Goal: Task Accomplishment & Management: Use online tool/utility

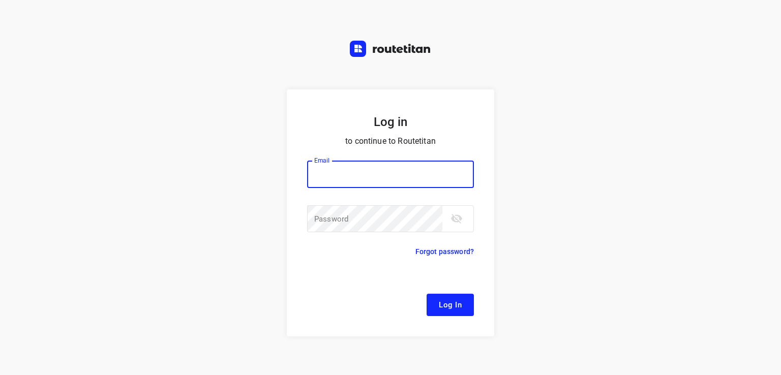
click at [337, 175] on input "email" at bounding box center [390, 174] width 167 height 27
type input "remco@fruitopjewerk.nl"
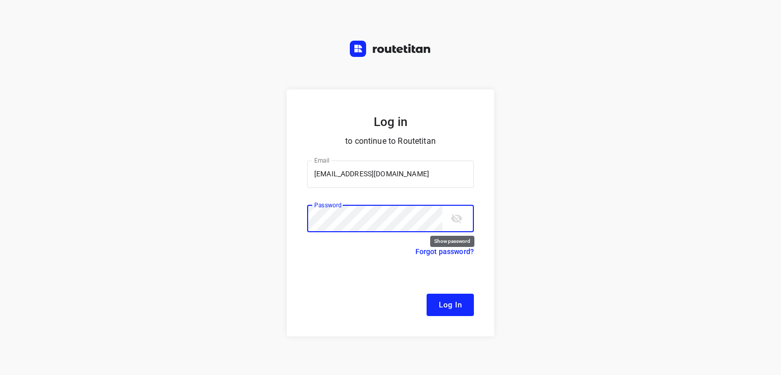
click at [458, 224] on icon "toggle password visibility" at bounding box center [456, 218] width 12 height 12
click at [455, 308] on span "Log In" at bounding box center [450, 304] width 23 height 13
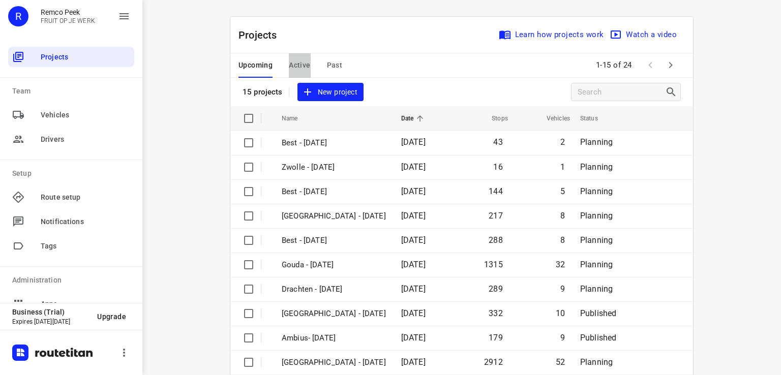
click at [297, 68] on span "Active" at bounding box center [299, 65] width 21 height 13
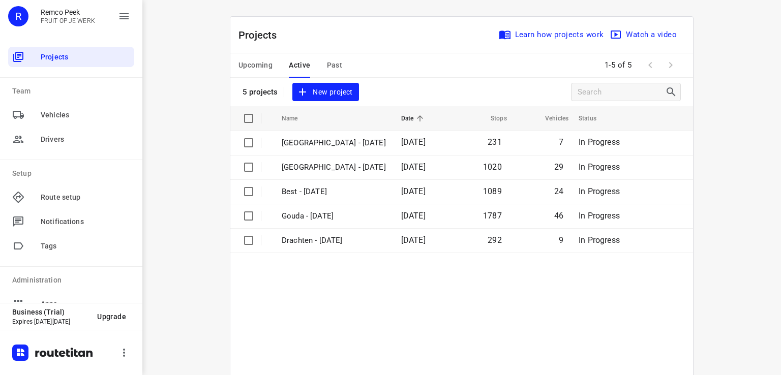
click at [272, 65] on div "Upcoming Active Past" at bounding box center [298, 65] width 120 height 24
click at [259, 59] on span "Upcoming" at bounding box center [255, 65] width 34 height 13
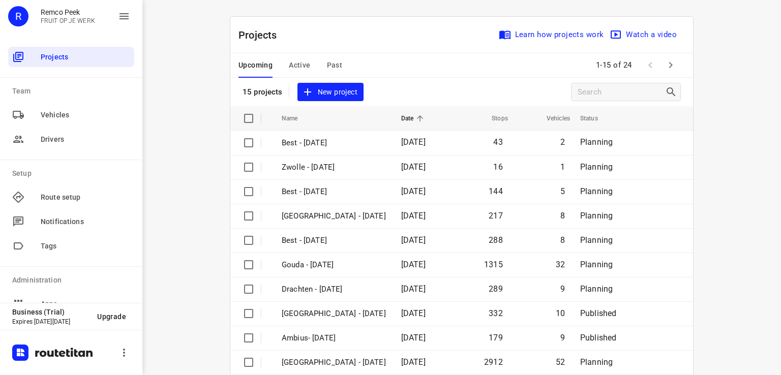
click at [666, 65] on icon "button" at bounding box center [670, 65] width 12 height 12
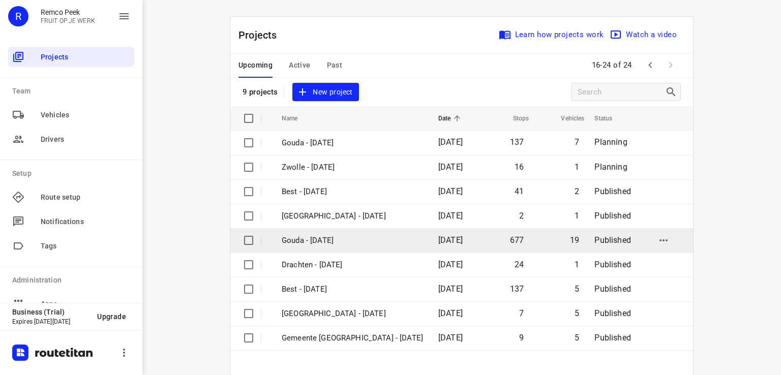
click at [319, 240] on p "Gouda - [DATE]" at bounding box center [352, 241] width 141 height 12
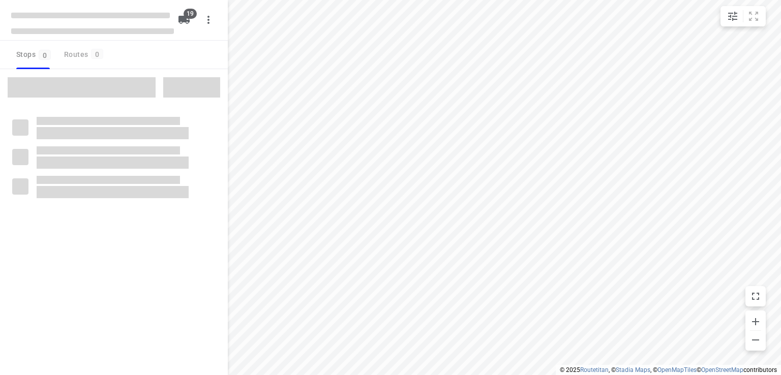
checkbox input "true"
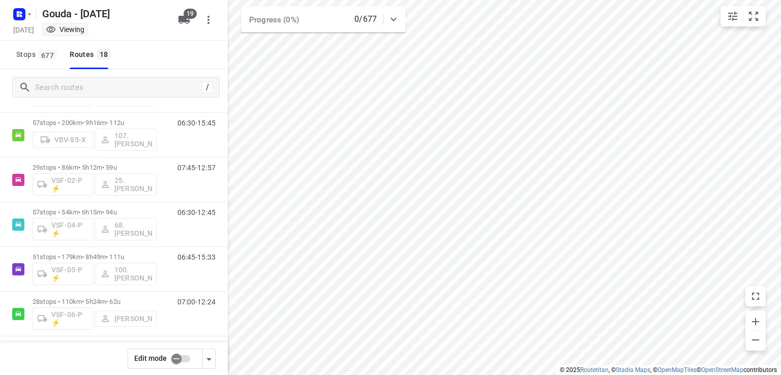
scroll to position [601, 0]
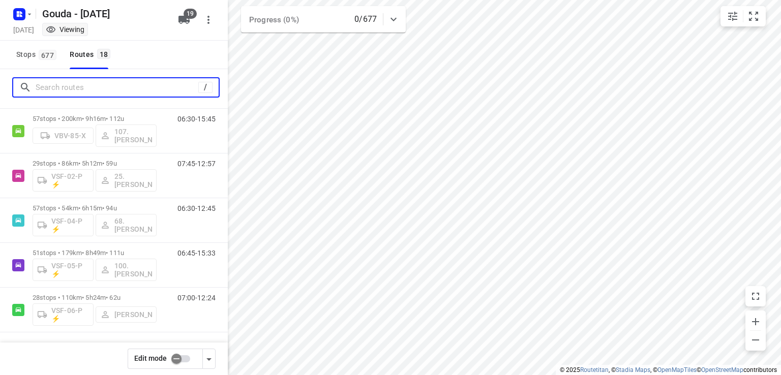
click at [57, 83] on input "Search routes" at bounding box center [117, 88] width 163 height 16
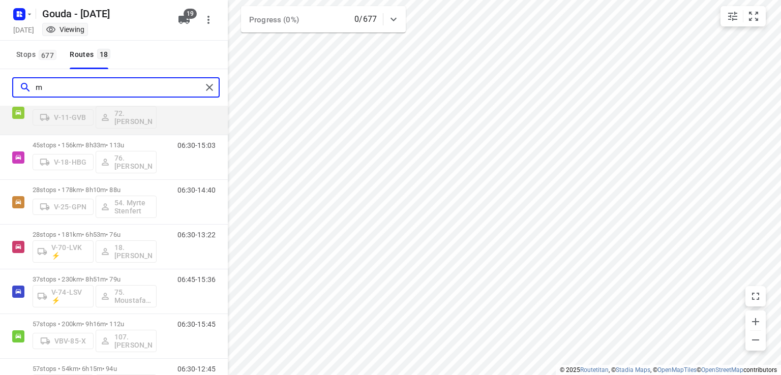
scroll to position [0, 0]
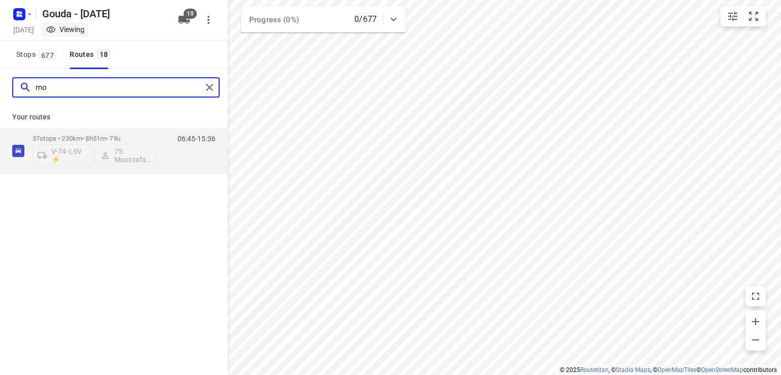
type input "m"
type input "jay"
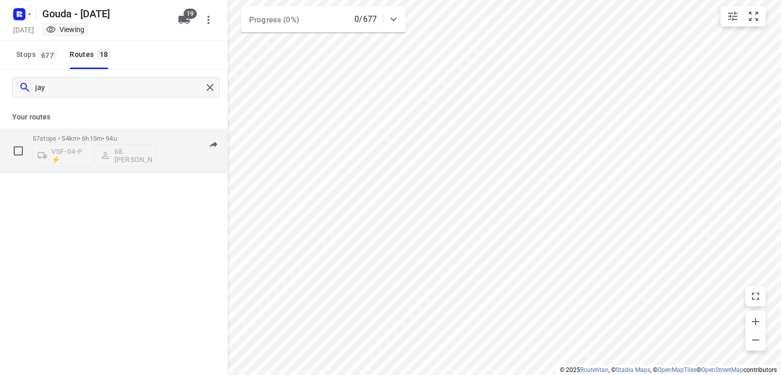
click at [113, 155] on div "VSF-04-P ⚡ 68.Jay Jairam" at bounding box center [95, 154] width 124 height 24
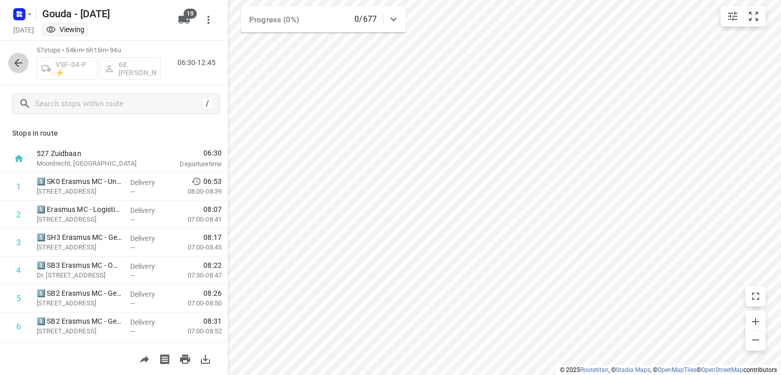
click at [22, 64] on icon "button" at bounding box center [18, 63] width 12 height 12
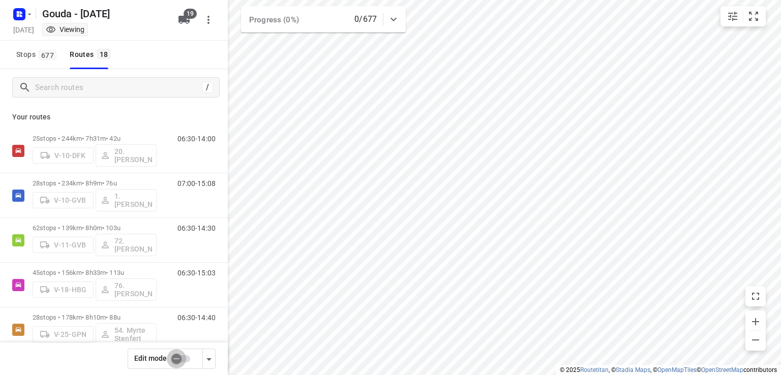
click at [185, 360] on input "checkbox" at bounding box center [176, 358] width 58 height 19
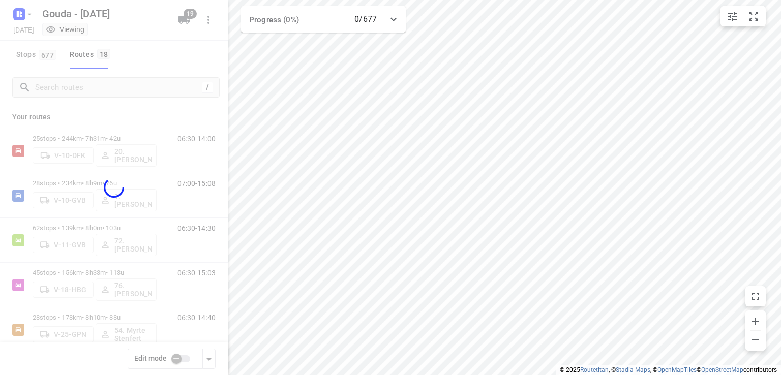
checkbox input "true"
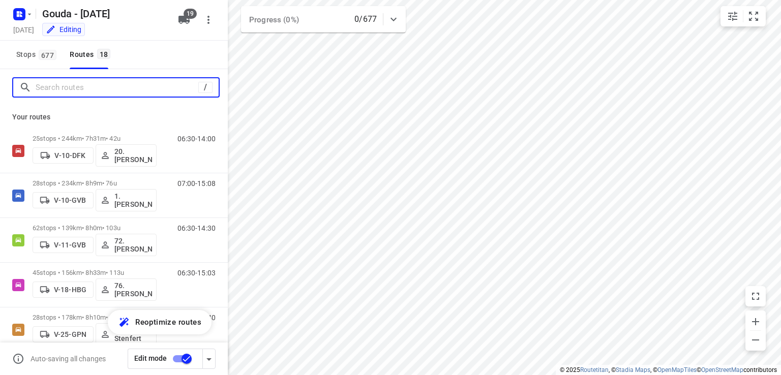
click at [103, 91] on input "Search routes" at bounding box center [117, 88] width 163 height 16
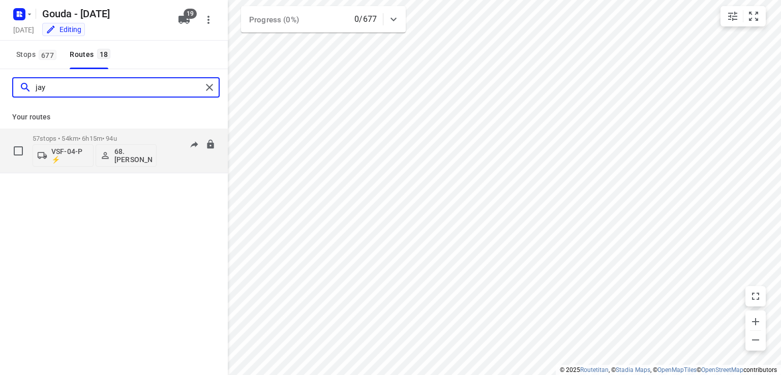
type input "jay"
click at [132, 158] on p "68.Jay Jairam" at bounding box center [133, 155] width 38 height 16
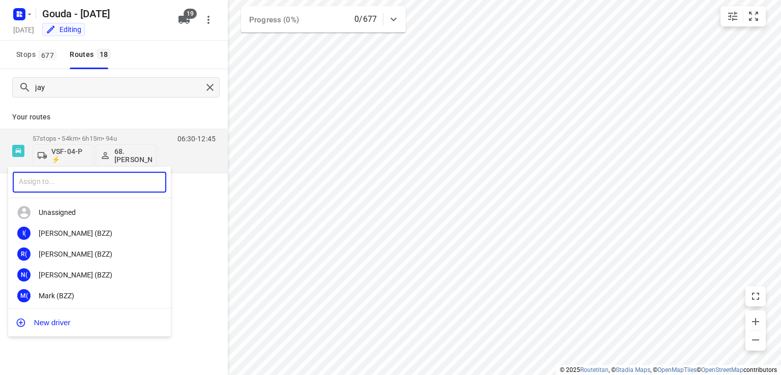
click at [94, 190] on input "text" at bounding box center [90, 182] width 154 height 21
type input "mo"
click at [75, 273] on div "87. Mo Akrouh" at bounding box center [92, 275] width 107 height 8
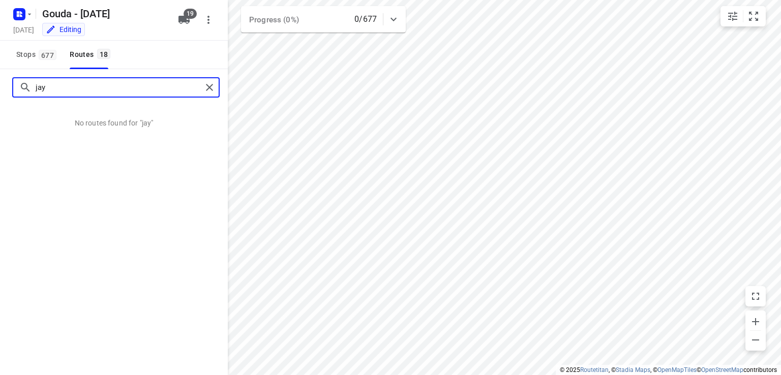
click at [90, 89] on input "jay" at bounding box center [119, 88] width 166 height 16
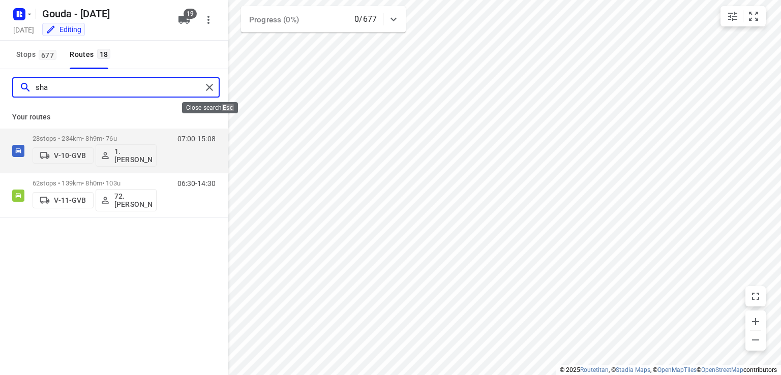
type input "sha"
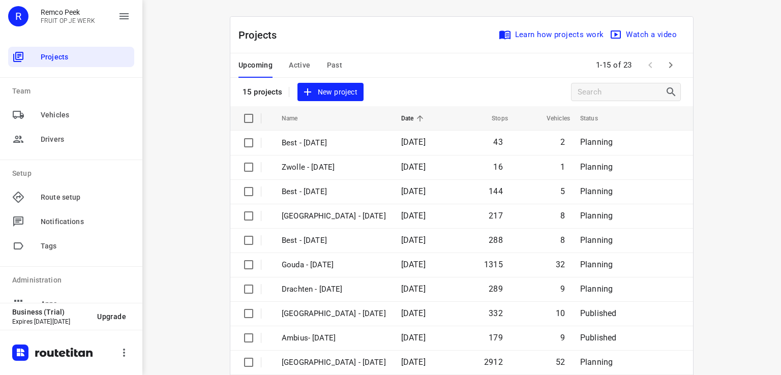
click at [300, 65] on span "Active" at bounding box center [299, 65] width 21 height 13
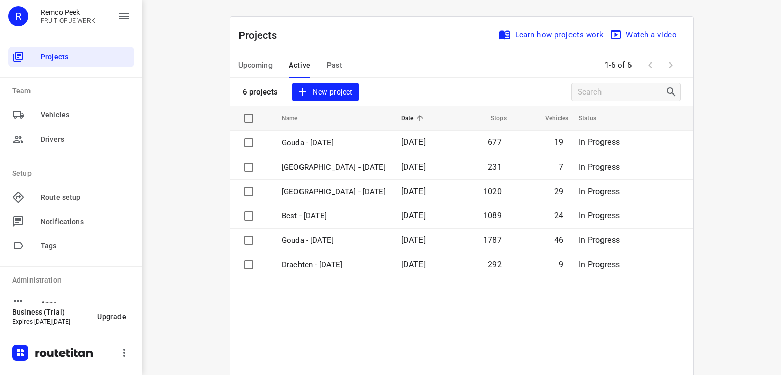
click at [250, 63] on span "Upcoming" at bounding box center [255, 65] width 34 height 13
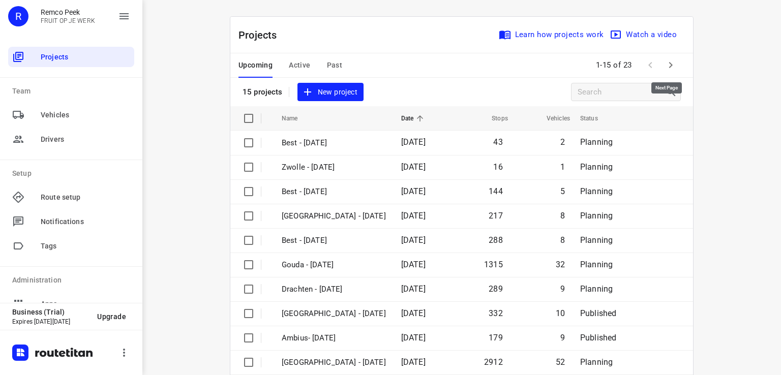
click at [669, 67] on icon "button" at bounding box center [670, 65] width 12 height 12
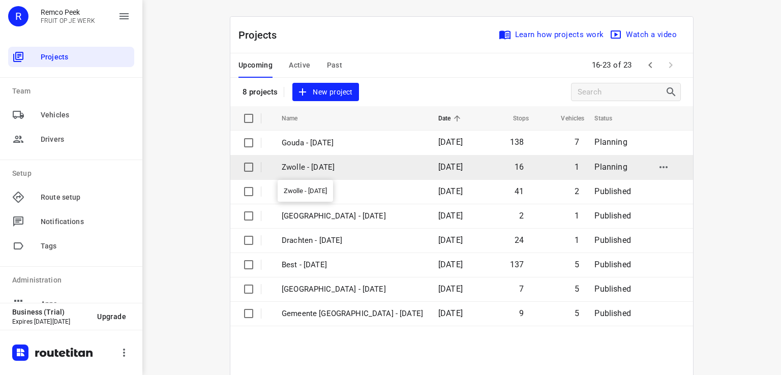
click at [309, 164] on p "Zwolle - [DATE]" at bounding box center [352, 168] width 141 height 12
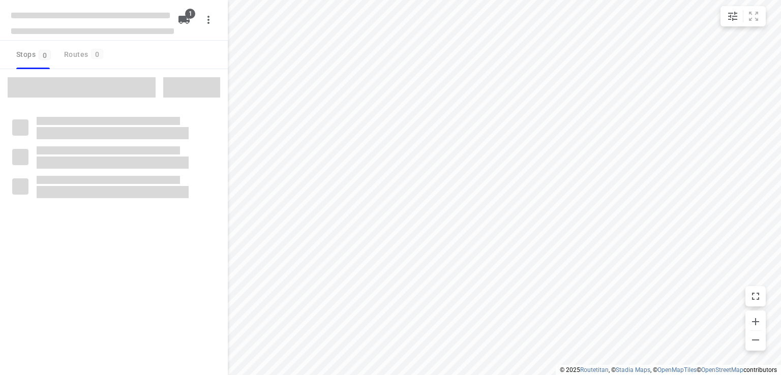
type input "distance"
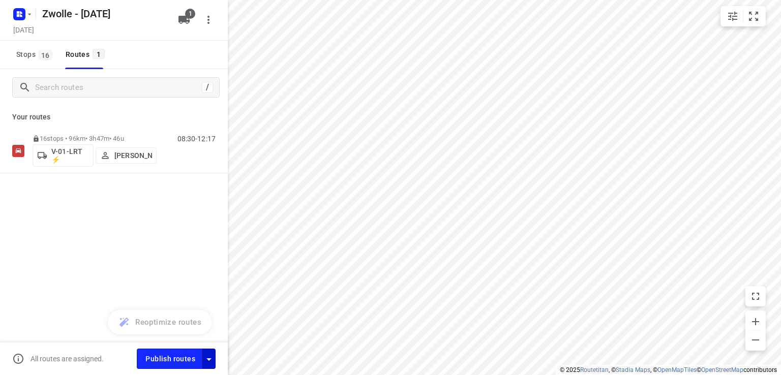
click at [208, 366] on button "button" at bounding box center [208, 359] width 13 height 20
click at [206, 356] on icon "button" at bounding box center [209, 359] width 12 height 12
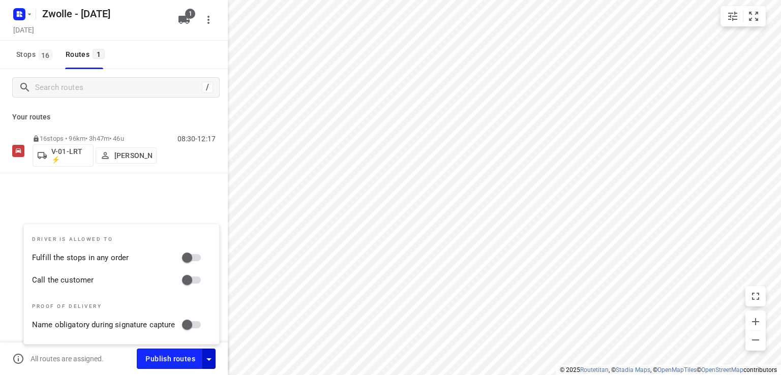
click at [197, 258] on input "Fulfill the stops in any order" at bounding box center [187, 257] width 58 height 19
checkbox input "true"
click at [198, 277] on input "Call the customer" at bounding box center [187, 279] width 58 height 19
checkbox input "true"
click at [175, 188] on div "16 stops • 96km • 3h47m • 46u V-01-LRT ⚡ [PERSON_NAME] 08:30-12:17" at bounding box center [114, 187] width 228 height 116
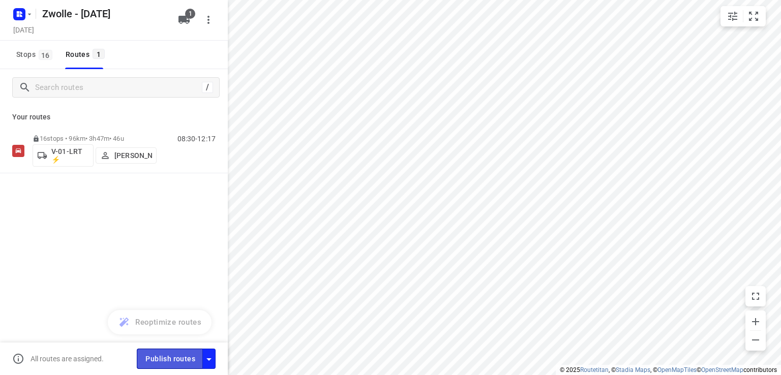
click at [167, 357] on span "Publish routes" at bounding box center [170, 359] width 50 height 13
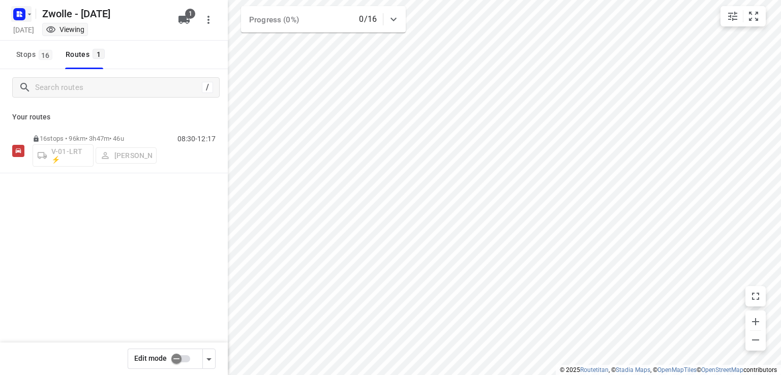
click at [29, 15] on icon "button" at bounding box center [29, 14] width 8 height 8
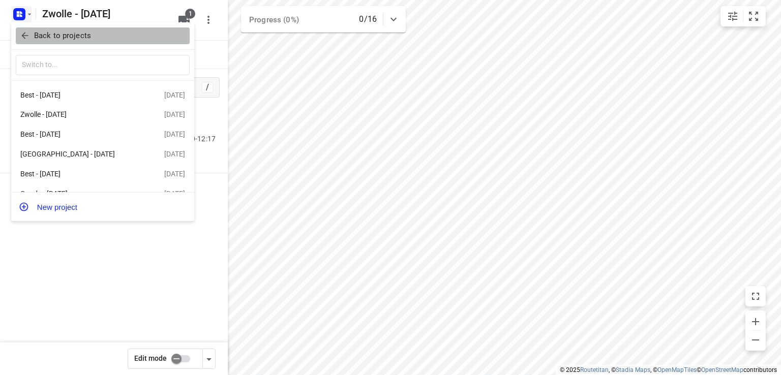
click at [29, 35] on icon "button" at bounding box center [25, 36] width 10 height 10
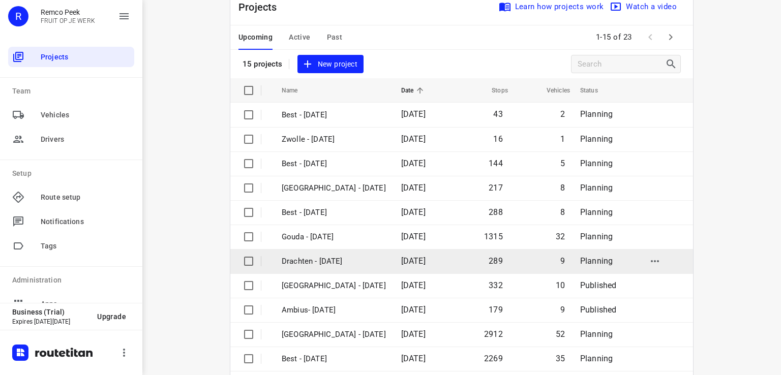
scroll to position [51, 0]
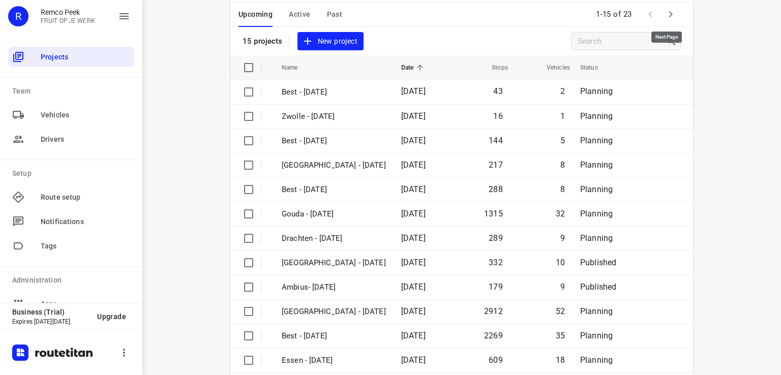
click at [673, 18] on icon "button" at bounding box center [670, 14] width 12 height 12
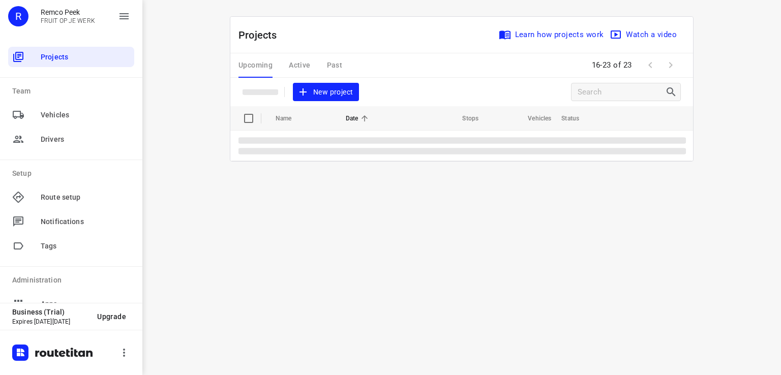
scroll to position [0, 0]
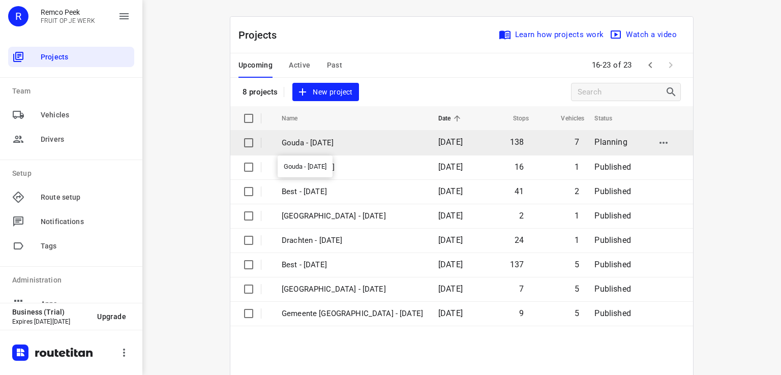
click at [317, 144] on p "Gouda - [DATE]" at bounding box center [352, 143] width 141 height 12
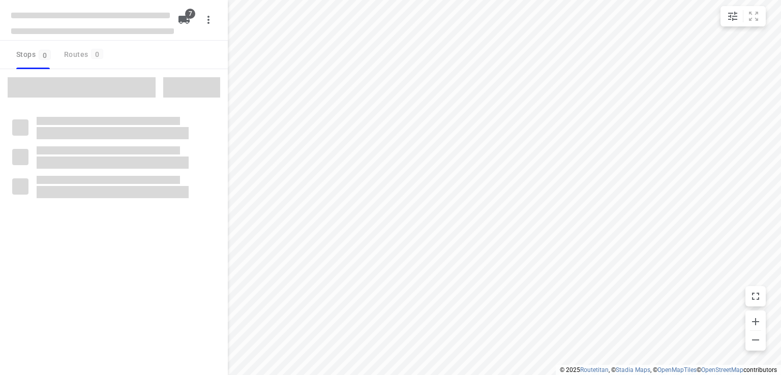
checkbox input "true"
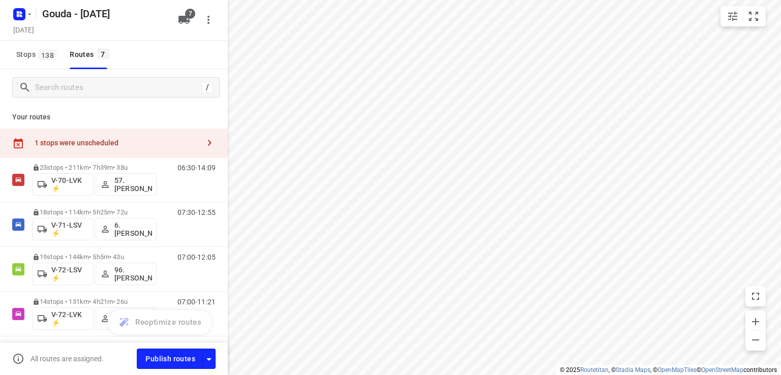
click at [208, 143] on icon "button" at bounding box center [210, 143] width 4 height 6
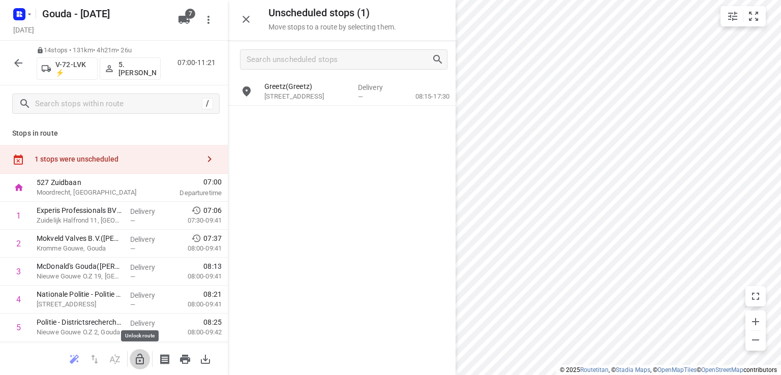
click at [140, 360] on icon "button" at bounding box center [140, 359] width 8 height 11
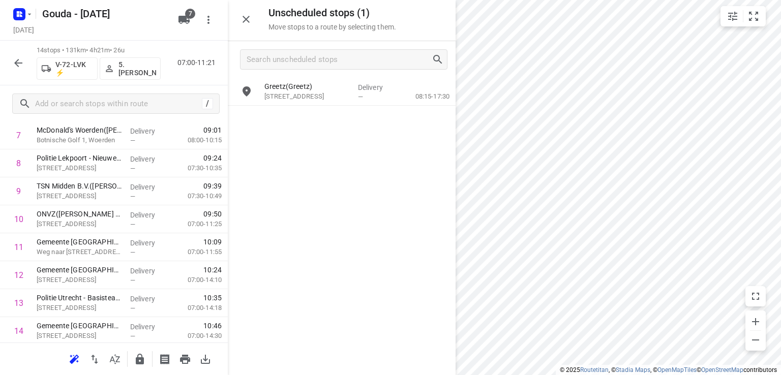
scroll to position [254, 0]
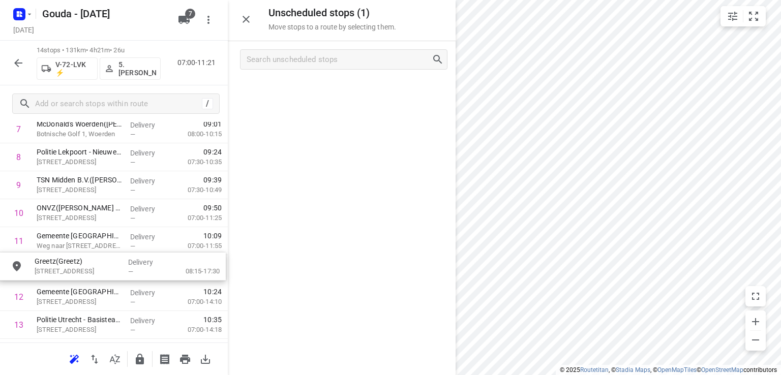
drag, startPoint x: 311, startPoint y: 96, endPoint x: 71, endPoint y: 284, distance: 304.6
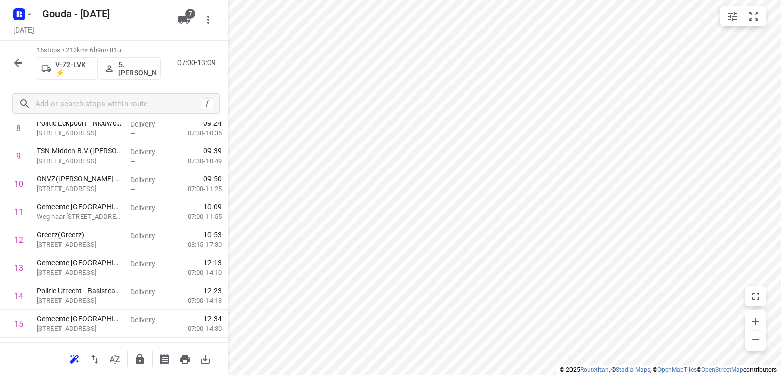
click at [22, 67] on icon "button" at bounding box center [18, 63] width 12 height 12
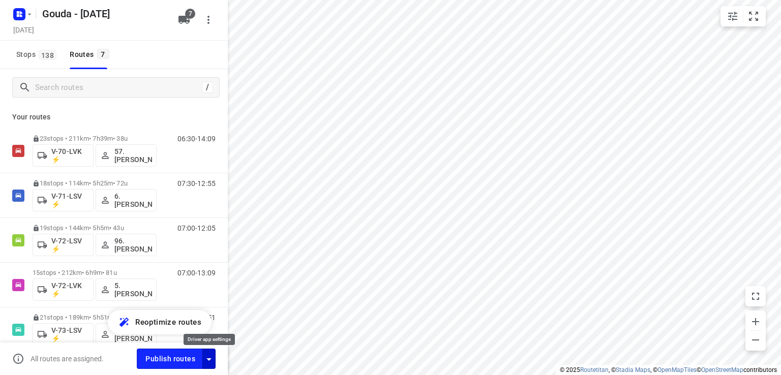
click at [209, 360] on icon "button" at bounding box center [209, 359] width 12 height 12
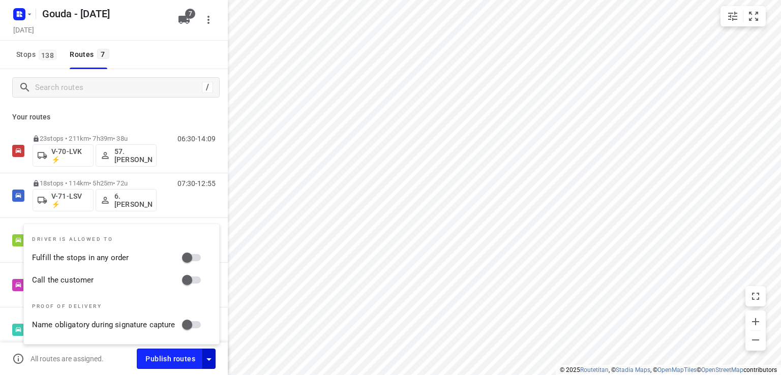
click at [195, 256] on input "Fulfill the stops in any order" at bounding box center [187, 257] width 58 height 19
checkbox input "true"
click at [197, 281] on input "Call the customer" at bounding box center [187, 279] width 58 height 19
checkbox input "true"
click at [187, 363] on span "Publish routes" at bounding box center [170, 359] width 50 height 13
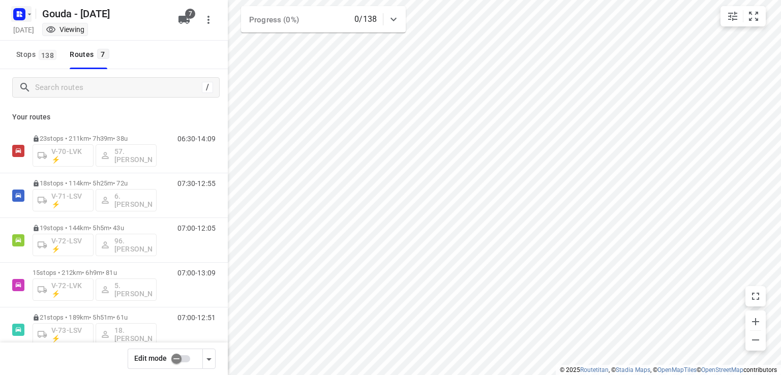
click at [32, 15] on icon "button" at bounding box center [29, 14] width 8 height 8
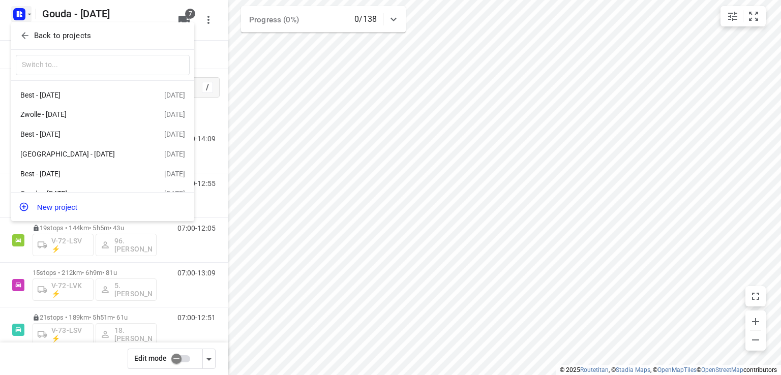
click at [27, 31] on icon "button" at bounding box center [25, 36] width 10 height 10
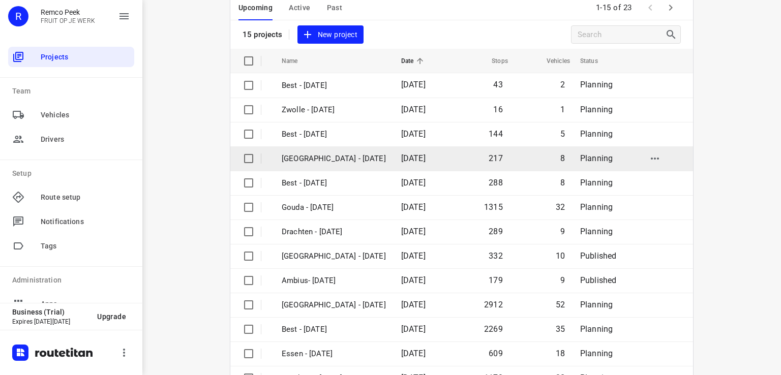
scroll to position [102, 0]
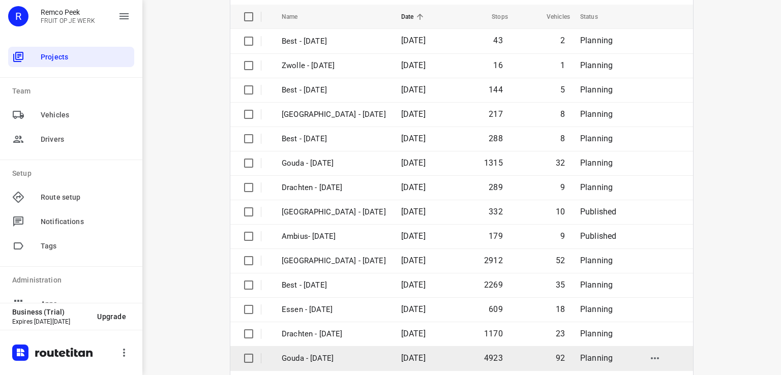
click at [323, 356] on p "Gouda - [DATE]" at bounding box center [334, 359] width 104 height 12
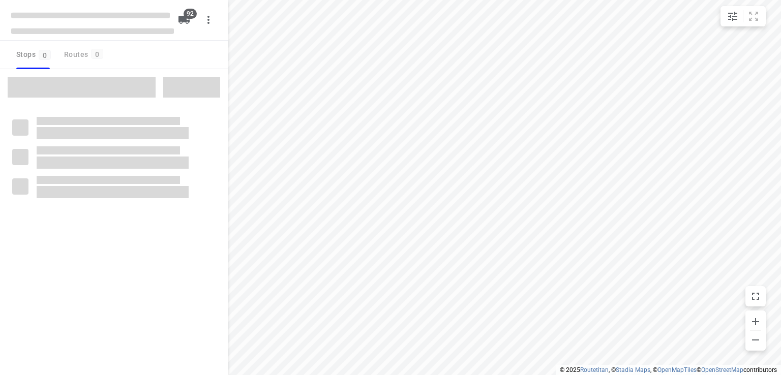
type input "distance"
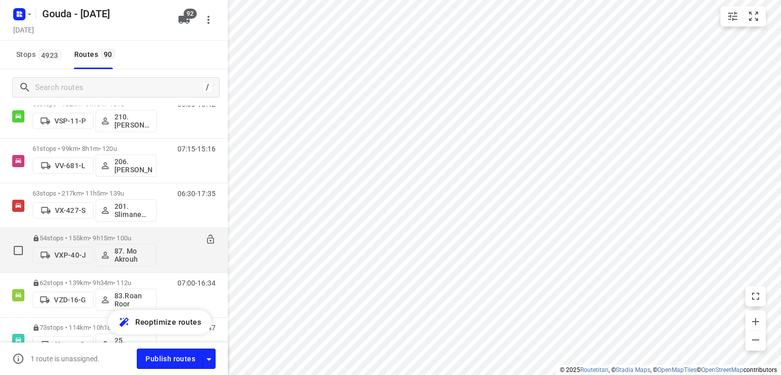
scroll to position [3656, 0]
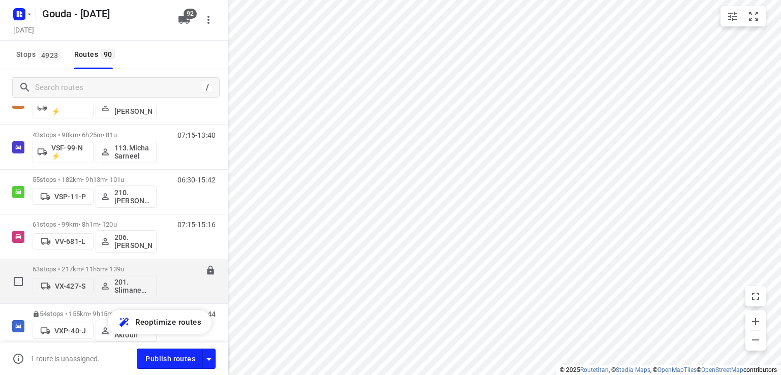
click at [132, 265] on p "63 stops • 217km • 11h5m • 139u" at bounding box center [95, 269] width 124 height 8
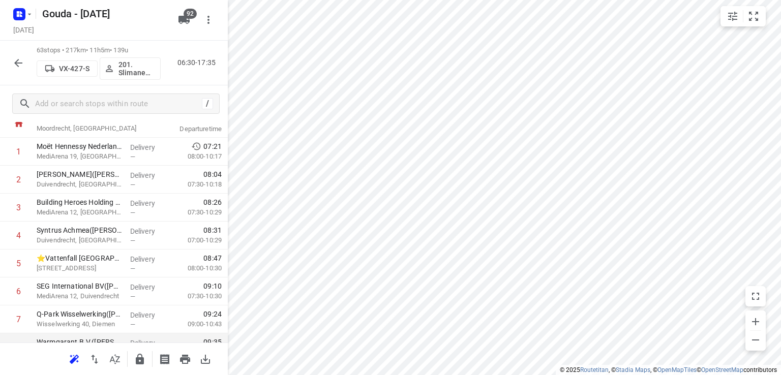
scroll to position [102, 0]
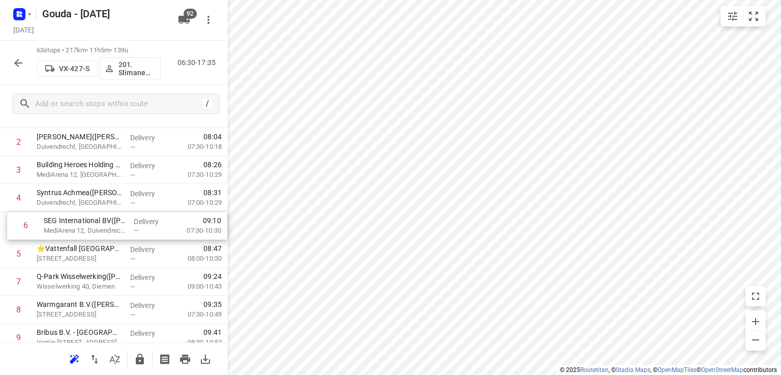
drag, startPoint x: 76, startPoint y: 256, endPoint x: 83, endPoint y: 224, distance: 32.2
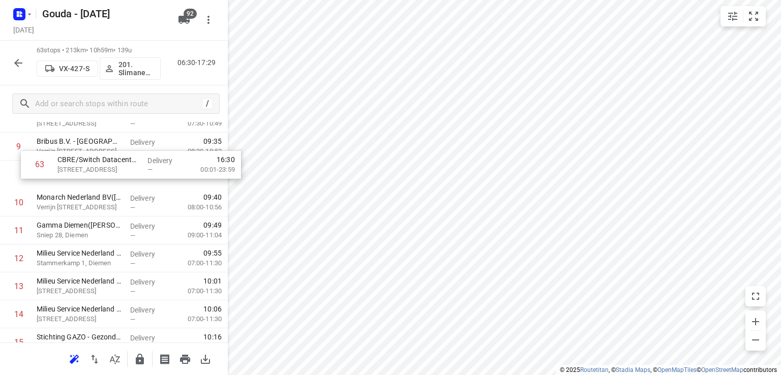
scroll to position [288, 0]
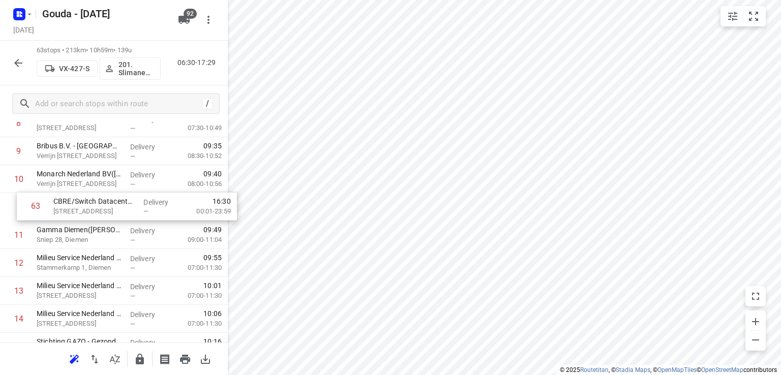
drag, startPoint x: 61, startPoint y: 303, endPoint x: 85, endPoint y: 209, distance: 97.2
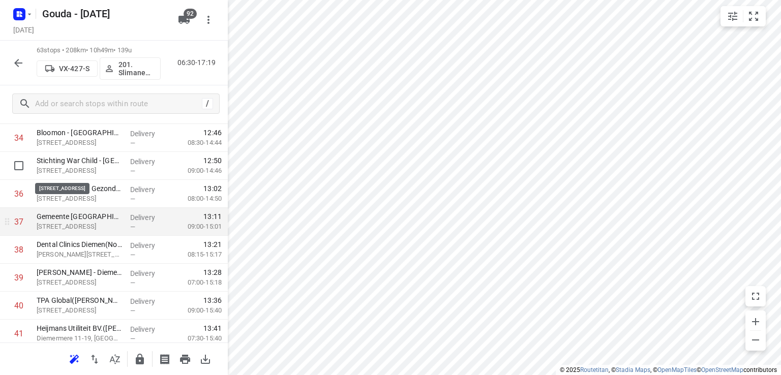
scroll to position [1000, 0]
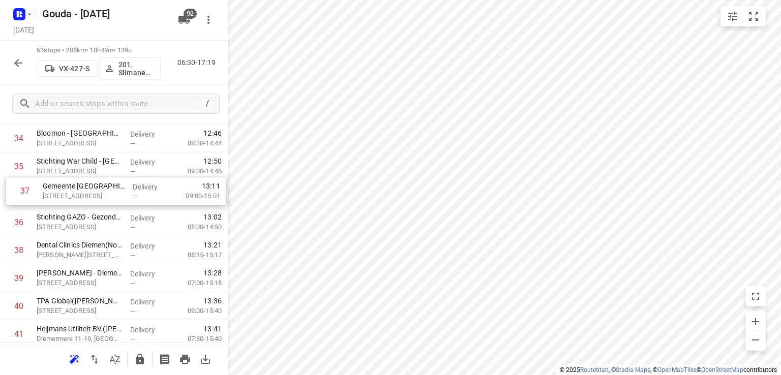
drag, startPoint x: 73, startPoint y: 226, endPoint x: 81, endPoint y: 195, distance: 32.2
click at [81, 195] on div "1 Moët Hennessy Nederland([PERSON_NAME]) MediArena 19, Amsterdam Delivery — 07:…" at bounding box center [114, 82] width 228 height 1761
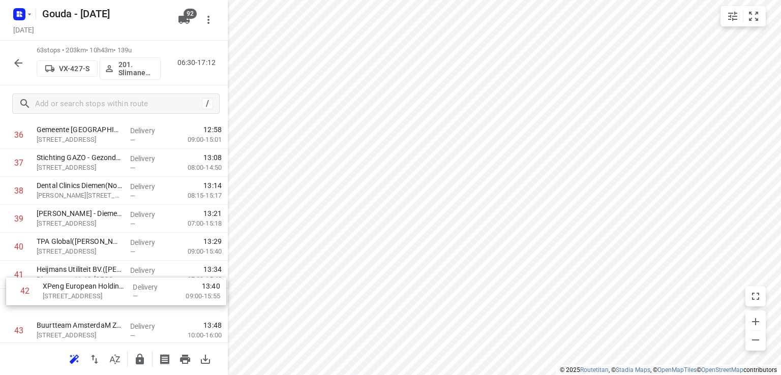
scroll to position [1059, 0]
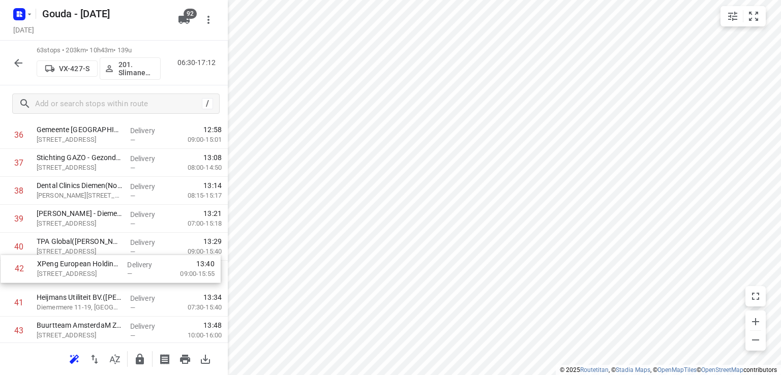
drag, startPoint x: 83, startPoint y: 315, endPoint x: 86, endPoint y: 272, distance: 43.3
click at [86, 272] on div "1 Moët Hennessy Nederland([PERSON_NAME]) MediArena 19, Amsterdam Delivery — 07:…" at bounding box center [114, 22] width 228 height 1761
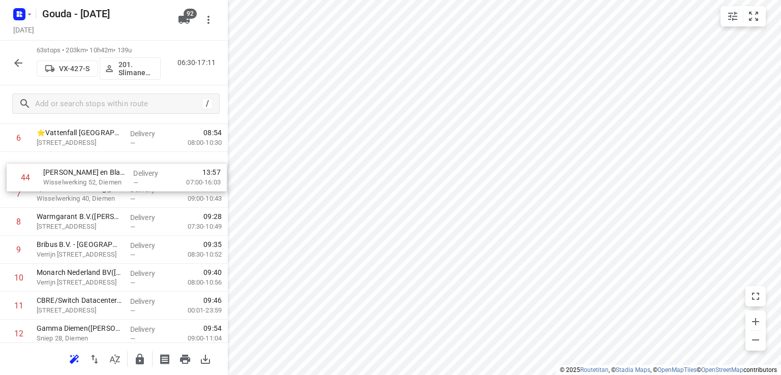
scroll to position [218, 0]
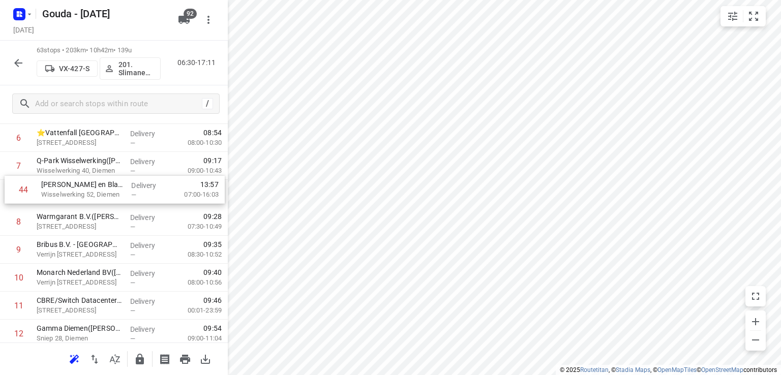
drag, startPoint x: 73, startPoint y: 310, endPoint x: 81, endPoint y: 193, distance: 117.7
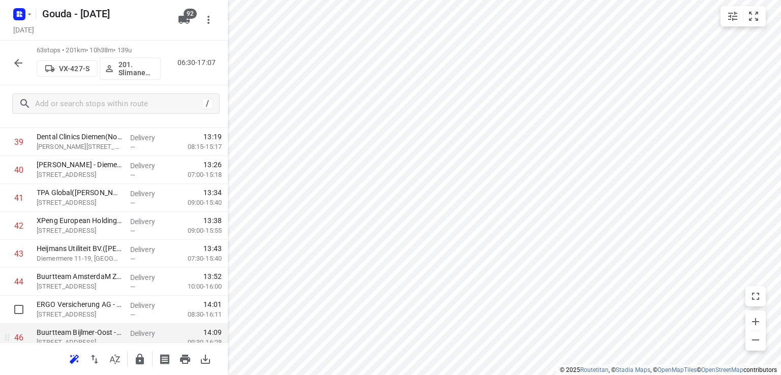
scroll to position [1183, 0]
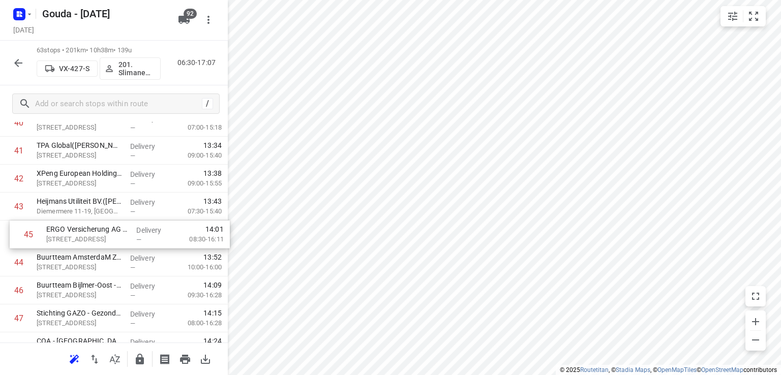
drag, startPoint x: 85, startPoint y: 261, endPoint x: 98, endPoint y: 233, distance: 30.5
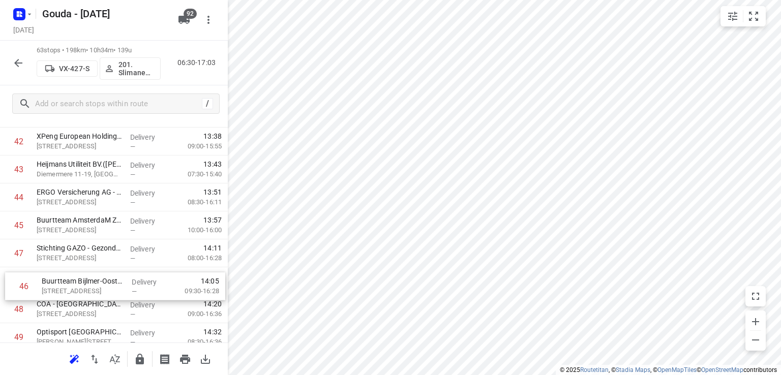
scroll to position [1222, 0]
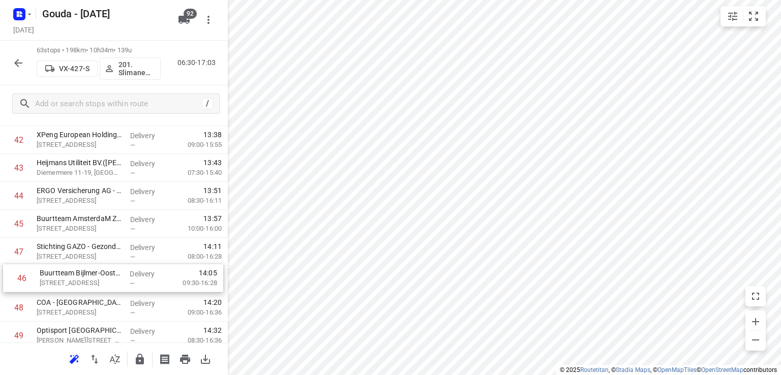
drag, startPoint x: 67, startPoint y: 290, endPoint x: 71, endPoint y: 281, distance: 10.0
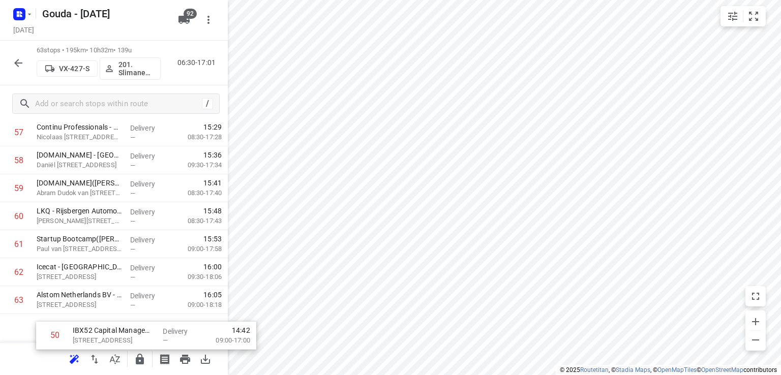
scroll to position [1649, 0]
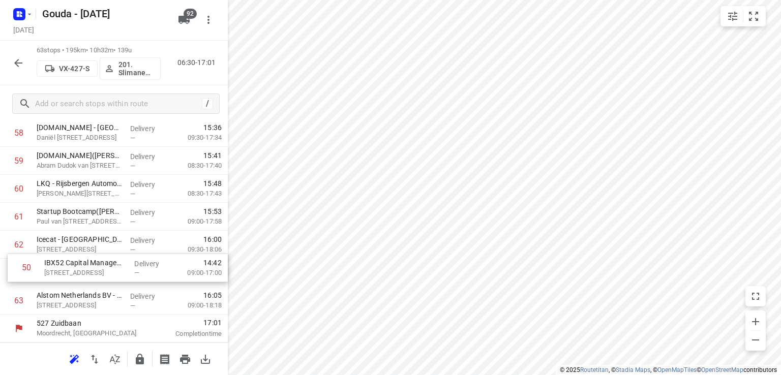
drag, startPoint x: 68, startPoint y: 167, endPoint x: 77, endPoint y: 275, distance: 108.2
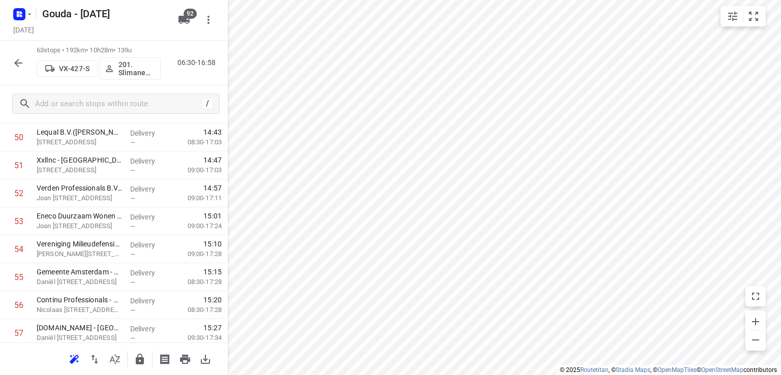
scroll to position [1598, 0]
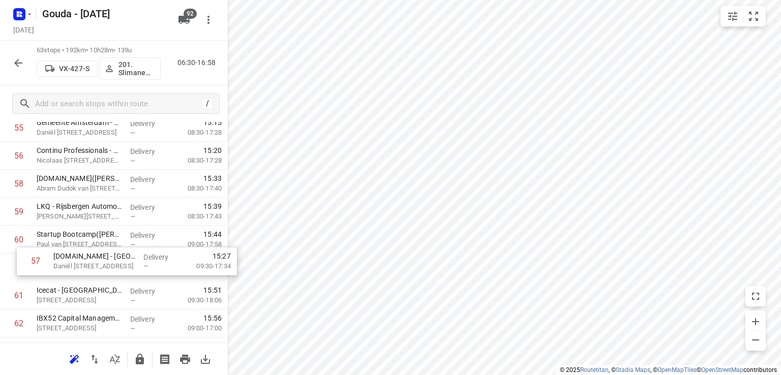
drag, startPoint x: 60, startPoint y: 189, endPoint x: 79, endPoint y: 266, distance: 80.1
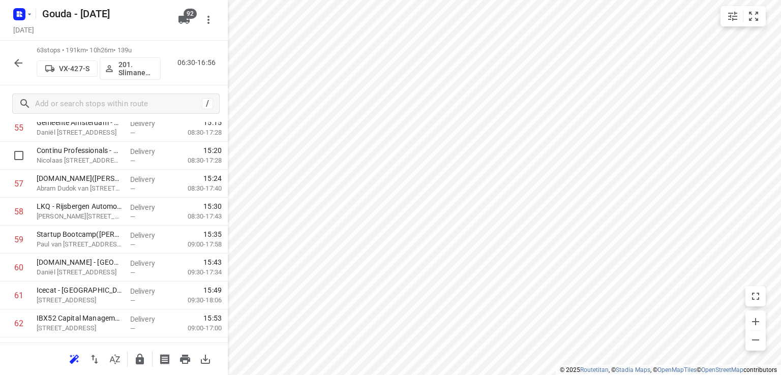
scroll to position [1547, 0]
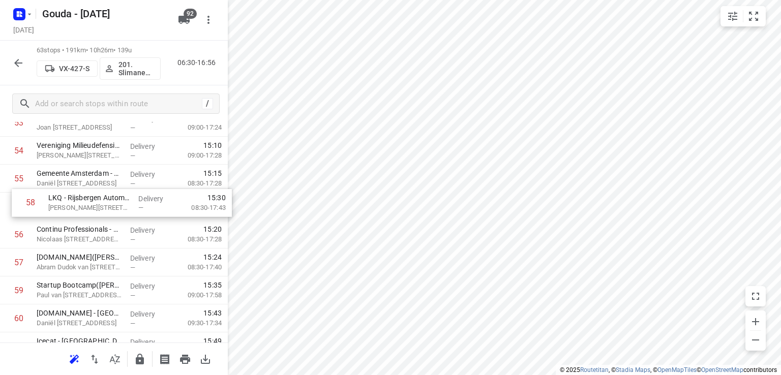
drag, startPoint x: 63, startPoint y: 269, endPoint x: 78, endPoint y: 209, distance: 61.8
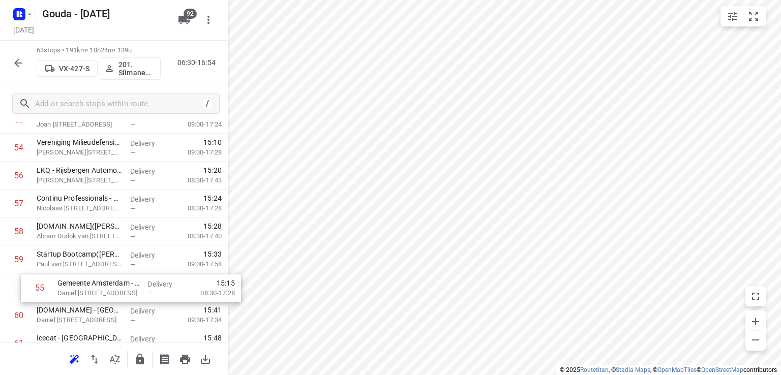
drag, startPoint x: 65, startPoint y: 180, endPoint x: 81, endPoint y: 289, distance: 110.5
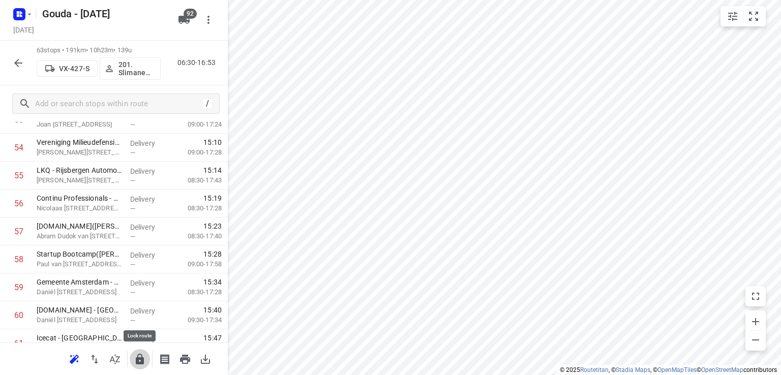
click at [143, 357] on icon "button" at bounding box center [140, 359] width 8 height 11
click at [17, 61] on icon "button" at bounding box center [18, 63] width 12 height 12
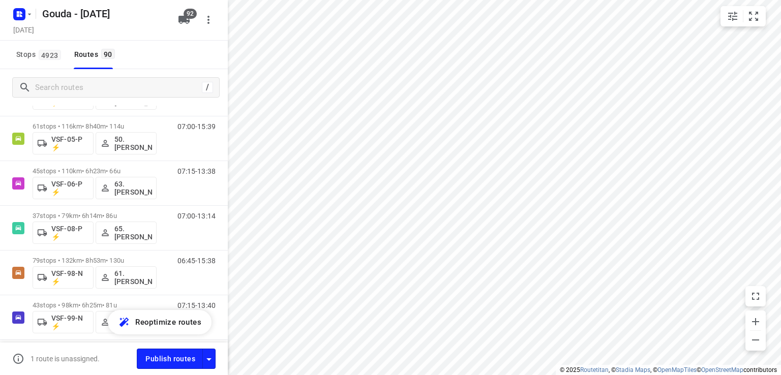
scroll to position [3689, 0]
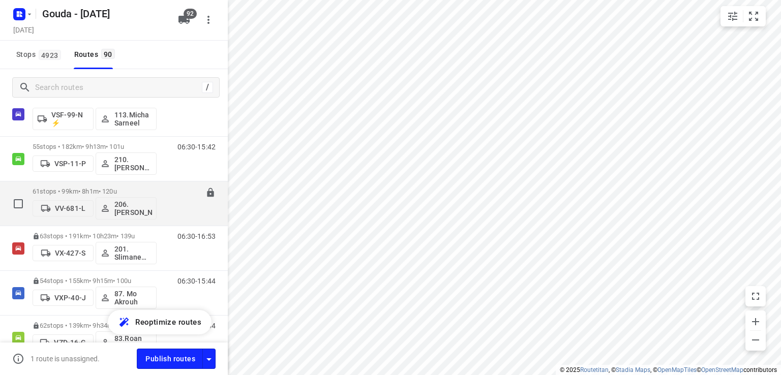
click at [99, 188] on p "61 stops • 99km • 8h1m • 120u" at bounding box center [95, 192] width 124 height 8
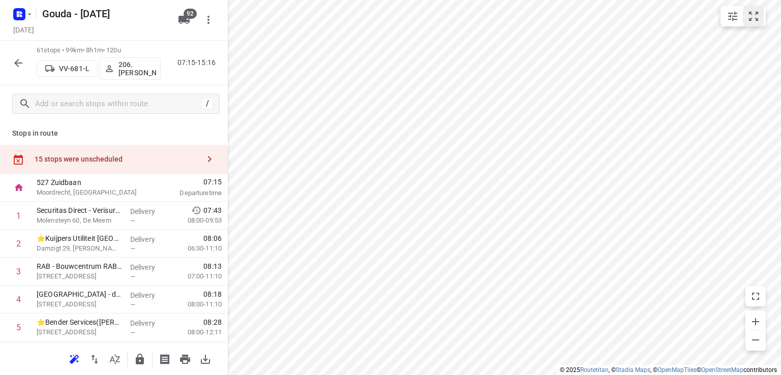
click at [756, 14] on icon "small contained button group" at bounding box center [753, 16] width 12 height 12
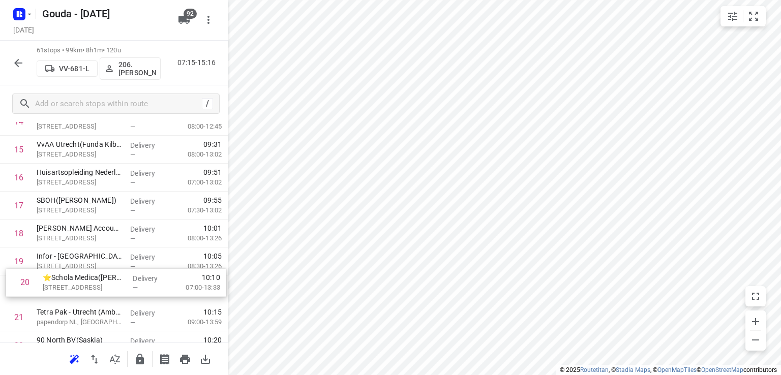
scroll to position [459, 0]
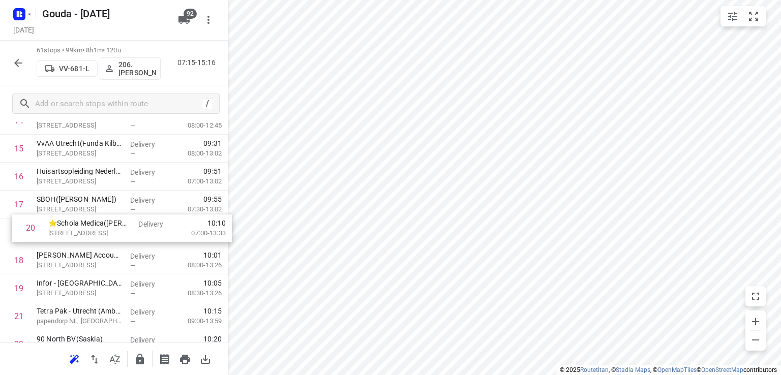
drag, startPoint x: 78, startPoint y: 291, endPoint x: 92, endPoint y: 228, distance: 64.1
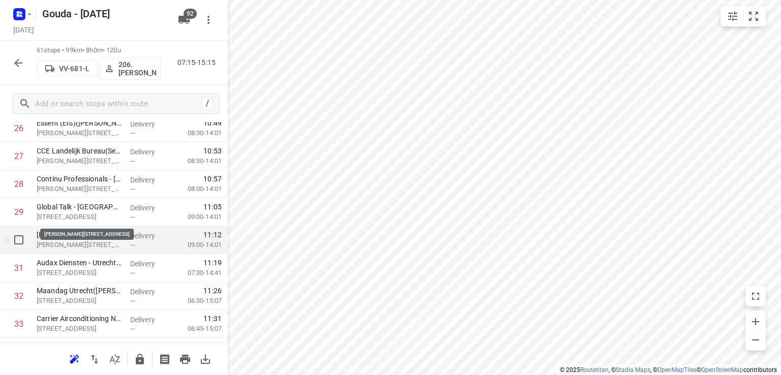
scroll to position [814, 0]
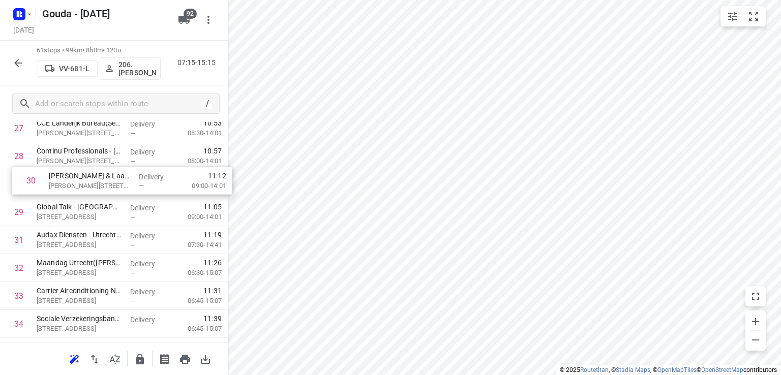
drag, startPoint x: 69, startPoint y: 217, endPoint x: 85, endPoint y: 186, distance: 35.0
click at [85, 186] on div "1 Securitas Direct - Verisure - [PERSON_NAME]([PERSON_NAME]) Molensteyn 60, De …" at bounding box center [114, 239] width 228 height 1705
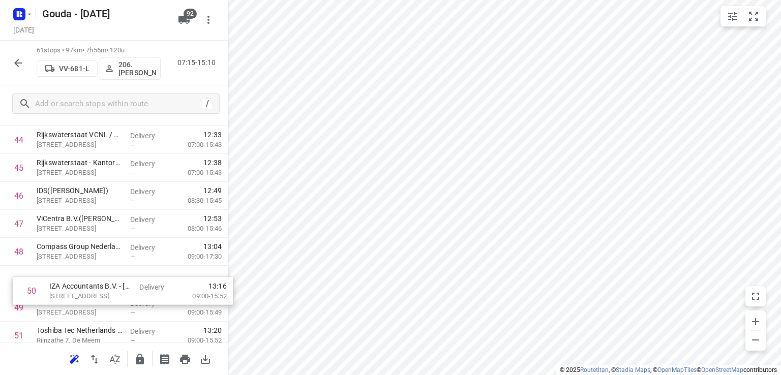
scroll to position [1280, 0]
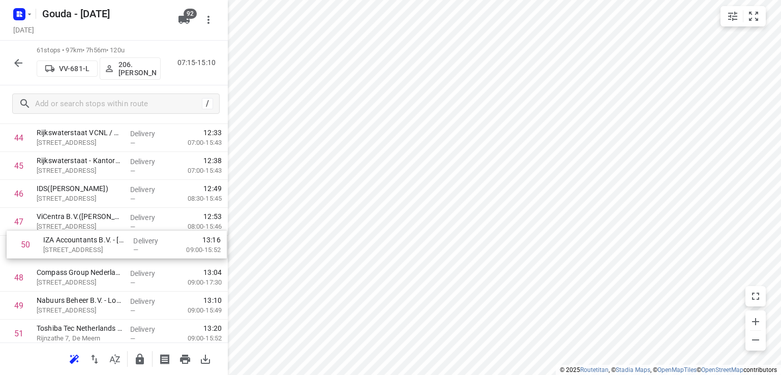
drag, startPoint x: 79, startPoint y: 316, endPoint x: 89, endPoint y: 247, distance: 69.4
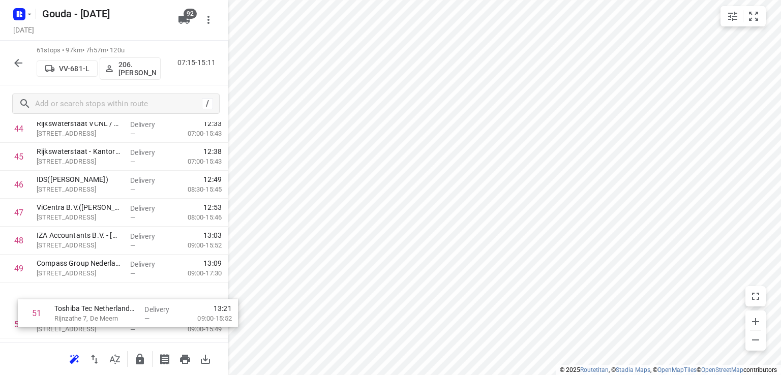
scroll to position [1290, 0]
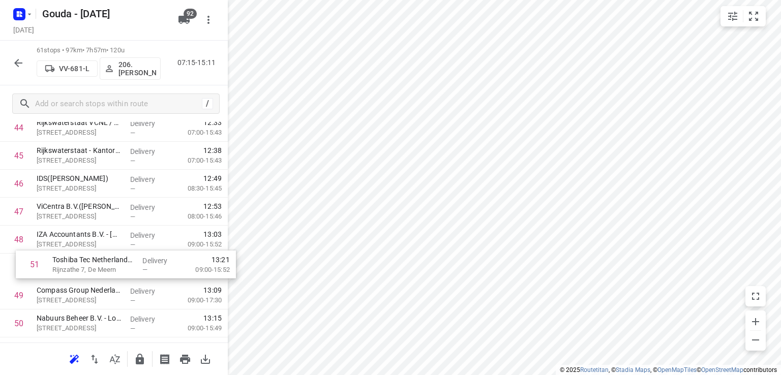
drag, startPoint x: 57, startPoint y: 333, endPoint x: 75, endPoint y: 265, distance: 70.0
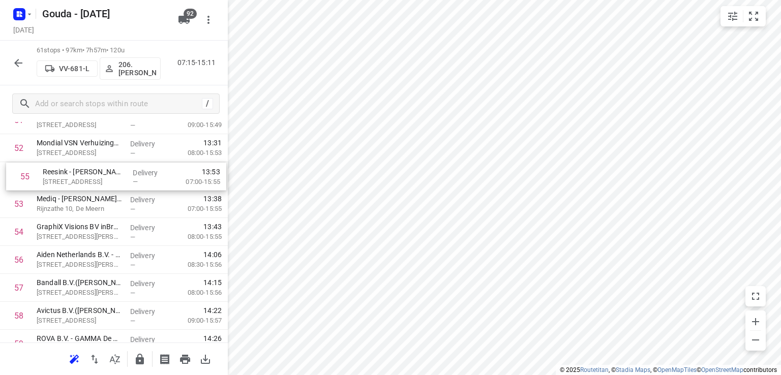
scroll to position [1489, 0]
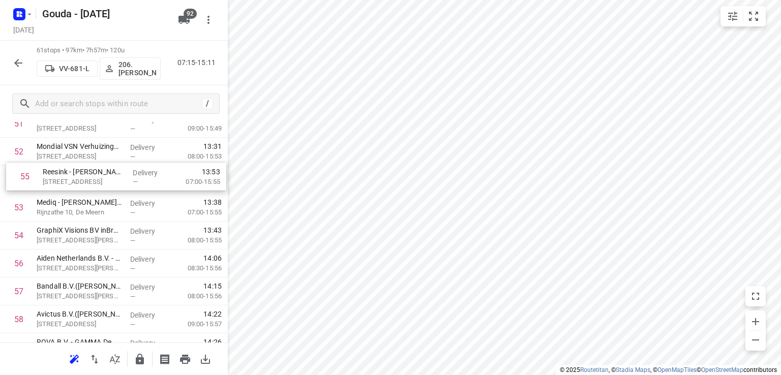
drag, startPoint x: 71, startPoint y: 236, endPoint x: 71, endPoint y: 176, distance: 60.0
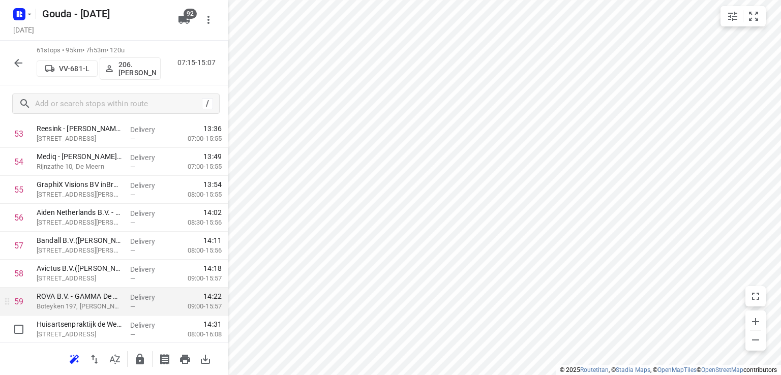
scroll to position [1593, 0]
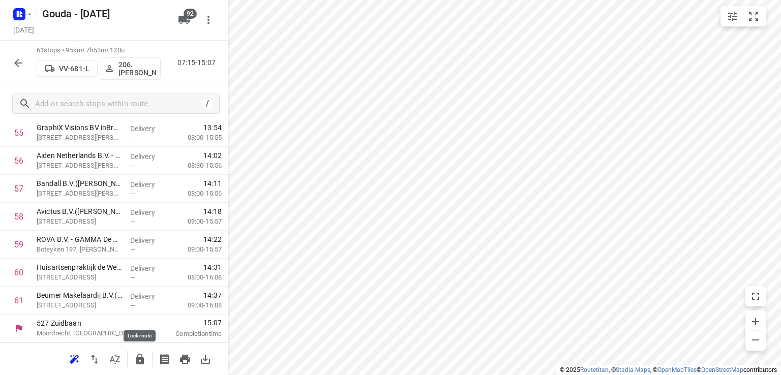
click at [140, 356] on icon "button" at bounding box center [140, 359] width 12 height 12
click at [14, 68] on icon "button" at bounding box center [18, 63] width 12 height 12
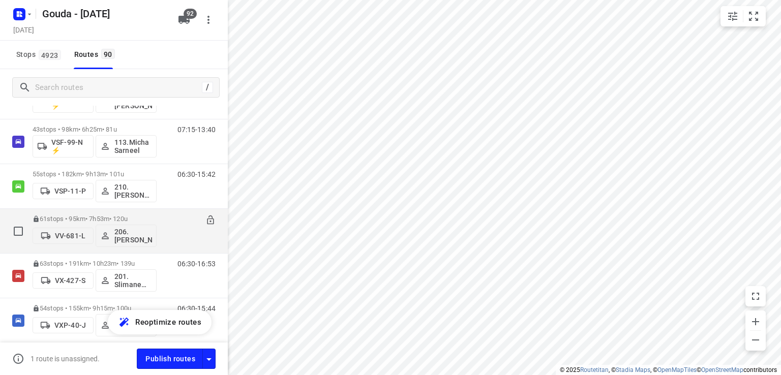
scroll to position [3678, 0]
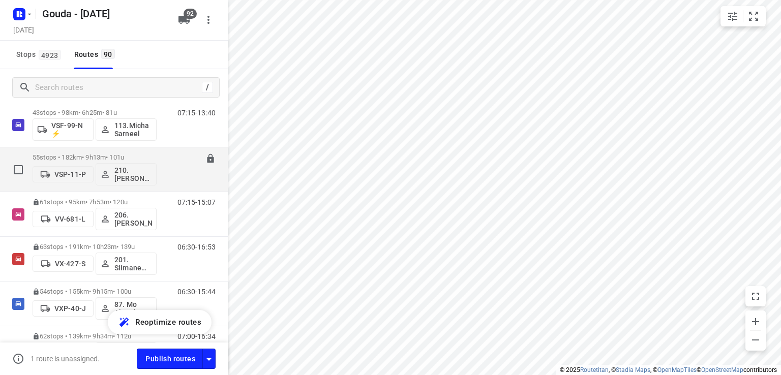
click at [83, 156] on p "55 stops • 182km • 9h13m • 101u" at bounding box center [95, 158] width 124 height 8
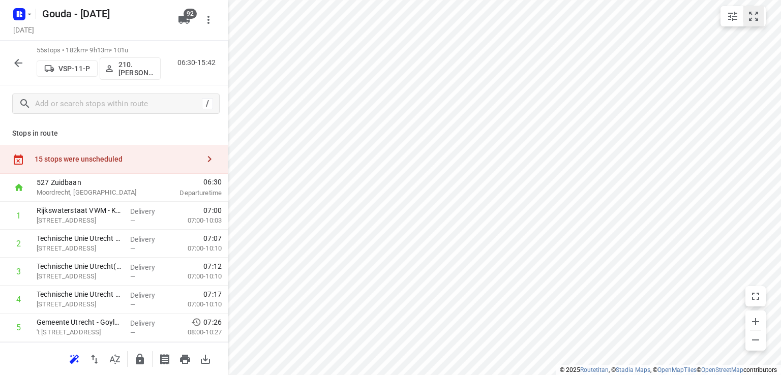
click at [756, 15] on icon "small contained button group" at bounding box center [753, 16] width 12 height 12
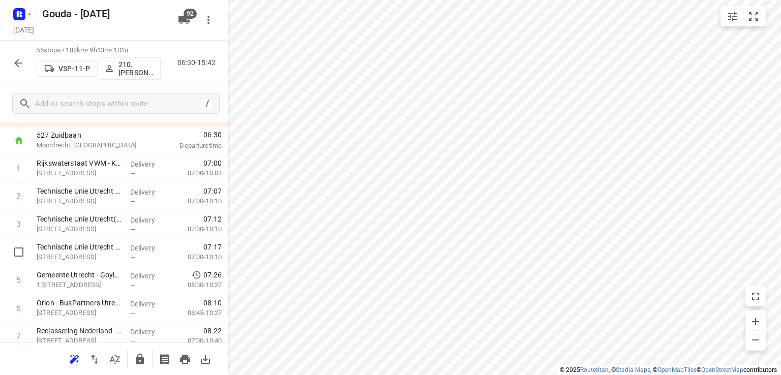
scroll to position [153, 0]
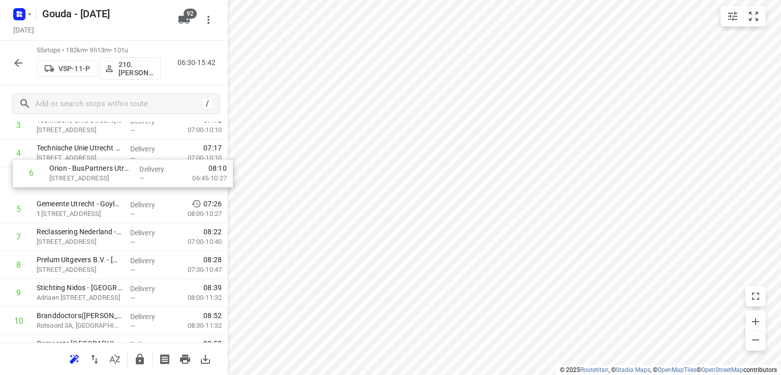
drag, startPoint x: 64, startPoint y: 212, endPoint x: 80, endPoint y: 181, distance: 34.3
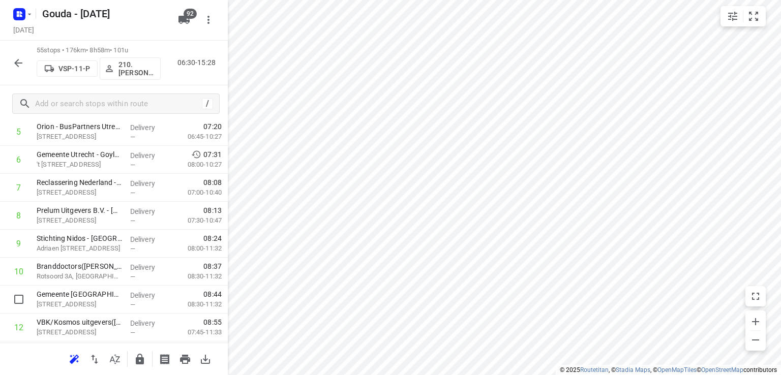
scroll to position [197, 0]
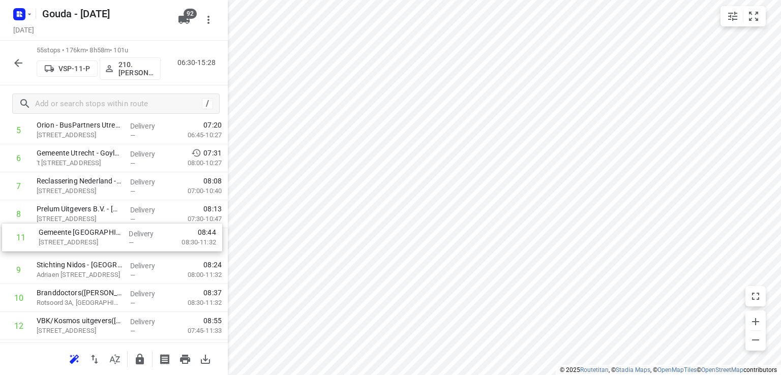
drag, startPoint x: 52, startPoint y: 301, endPoint x: 57, endPoint y: 239, distance: 62.7
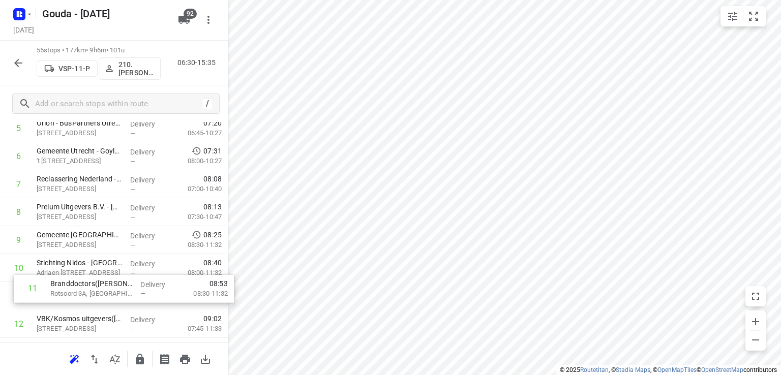
scroll to position [203, 0]
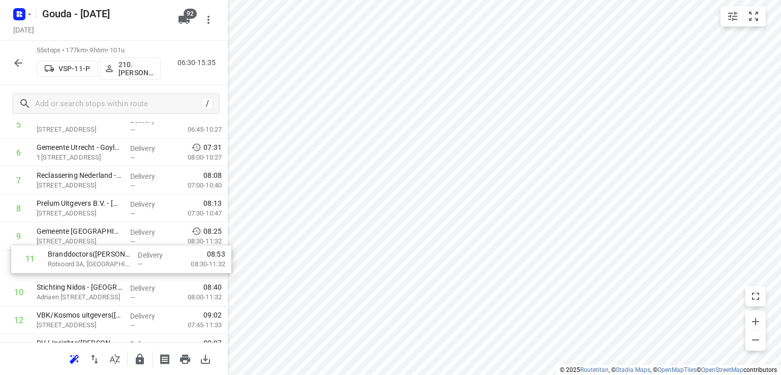
drag, startPoint x: 59, startPoint y: 298, endPoint x: 75, endPoint y: 258, distance: 42.7
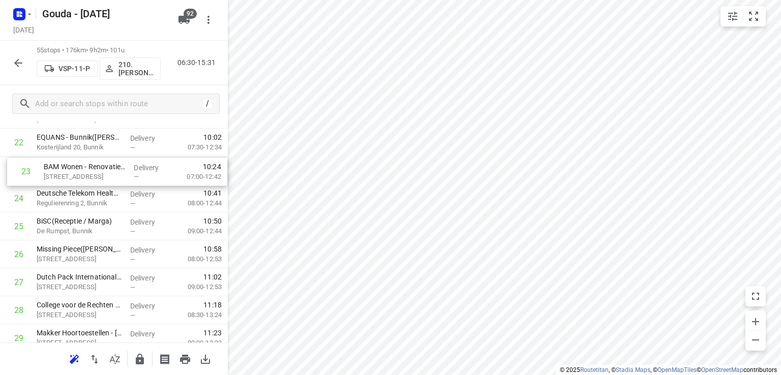
scroll to position [659, 0]
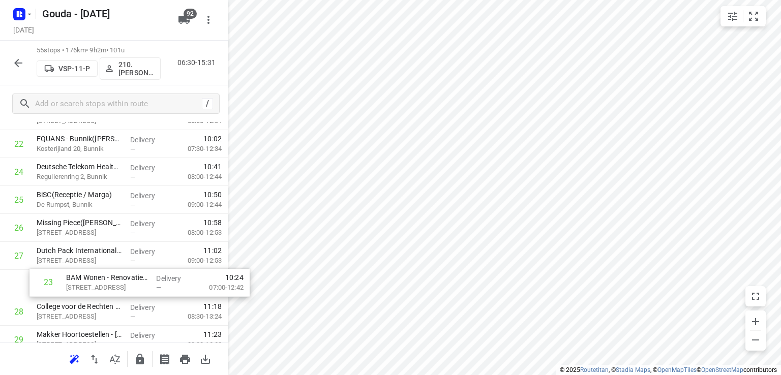
drag, startPoint x: 73, startPoint y: 177, endPoint x: 105, endPoint y: 289, distance: 116.7
click at [105, 289] on div "1 Rijkswaterstaat VWM - Kantoor([PERSON_NAME]) [STREET_ADDRESS] Delivery — 07:0…" at bounding box center [114, 312] width 228 height 1538
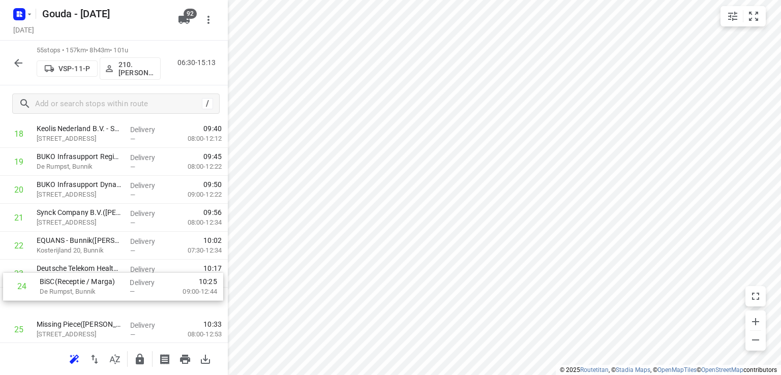
scroll to position [559, 0]
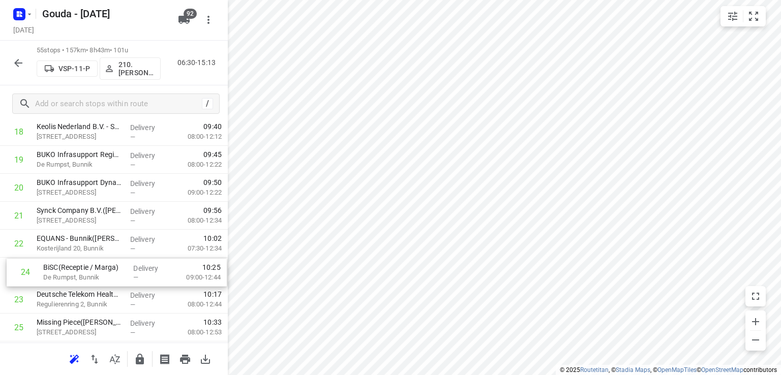
drag, startPoint x: 67, startPoint y: 308, endPoint x: 75, endPoint y: 275, distance: 33.7
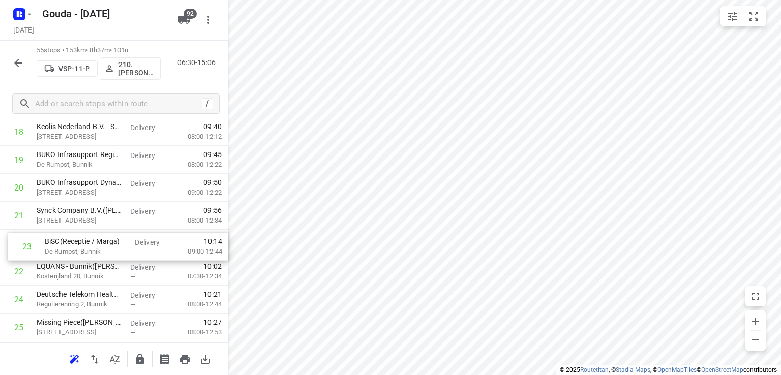
drag, startPoint x: 63, startPoint y: 280, endPoint x: 73, endPoint y: 252, distance: 29.3
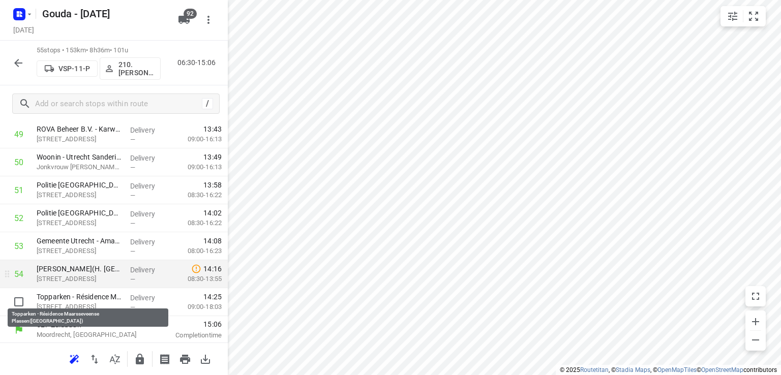
scroll to position [1425, 0]
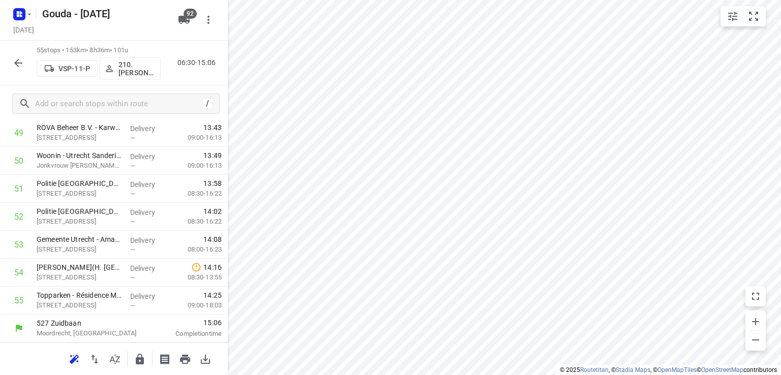
click at [134, 355] on icon "button" at bounding box center [140, 359] width 12 height 12
click at [18, 66] on icon "button" at bounding box center [18, 63] width 8 height 8
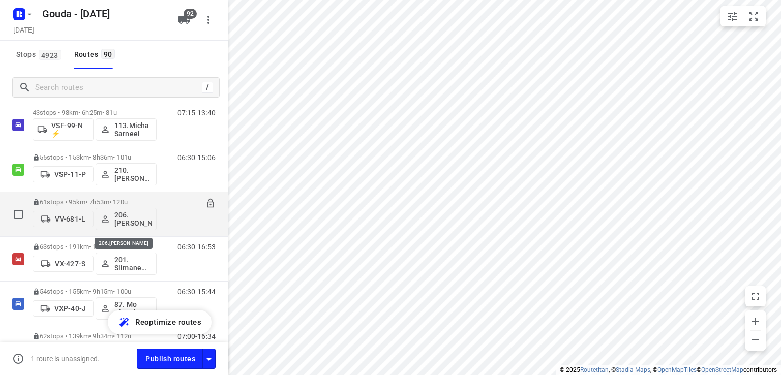
scroll to position [3627, 0]
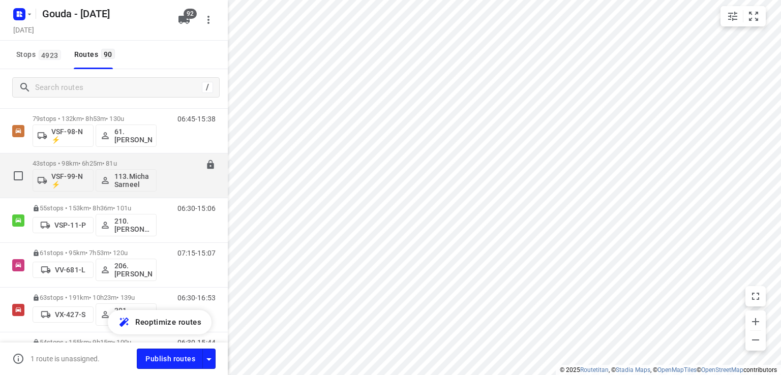
click at [106, 161] on p "43 stops • 98km • 6h25m • 81u" at bounding box center [95, 164] width 124 height 8
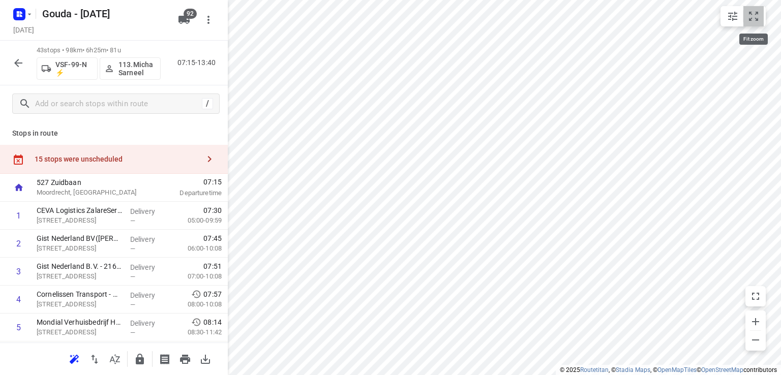
click at [752, 17] on icon "small contained button group" at bounding box center [753, 16] width 12 height 12
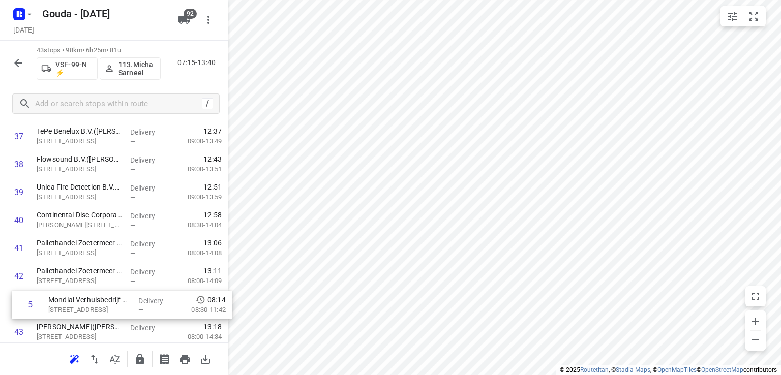
scroll to position [1089, 0]
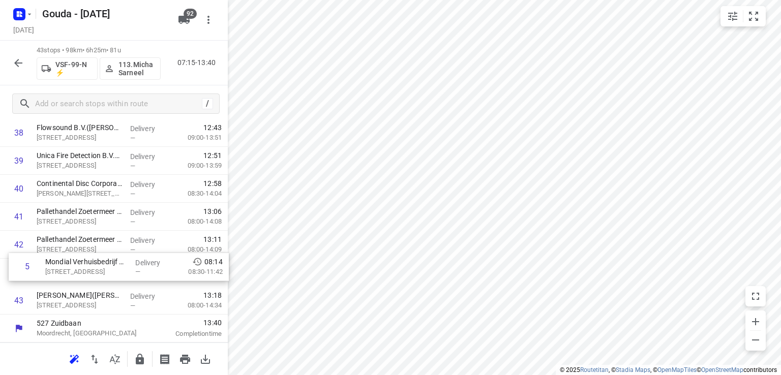
drag, startPoint x: 78, startPoint y: 177, endPoint x: 90, endPoint y: 268, distance: 91.2
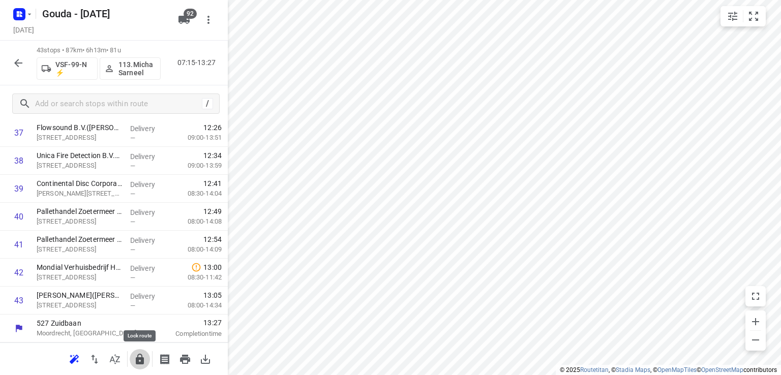
click at [136, 360] on icon "button" at bounding box center [140, 359] width 8 height 11
click at [20, 65] on icon "button" at bounding box center [18, 63] width 12 height 12
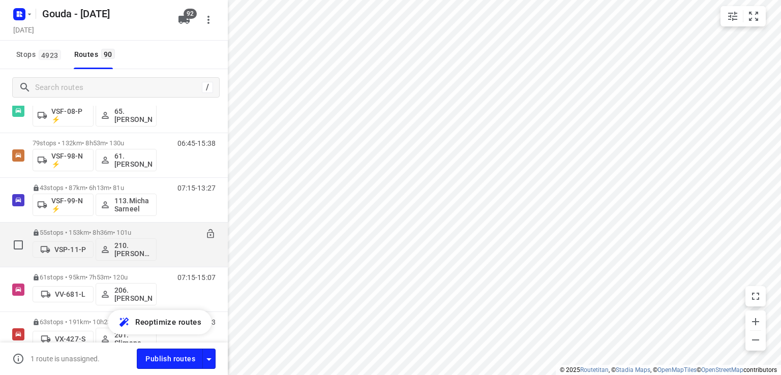
scroll to position [3584, 0]
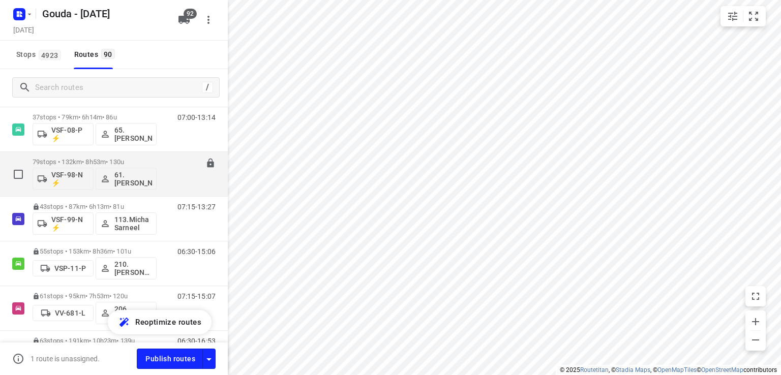
click at [81, 156] on div "79 stops • 132km • 8h53m • 130u VSF-98-N ⚡ 61.[PERSON_NAME]" at bounding box center [95, 174] width 124 height 42
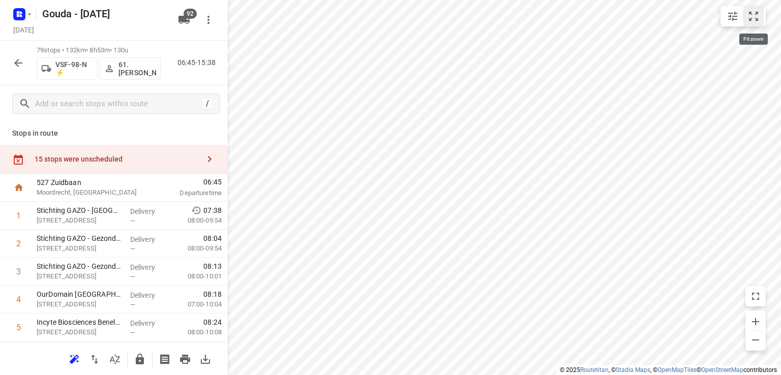
click at [760, 22] on button "small contained button group" at bounding box center [753, 16] width 20 height 20
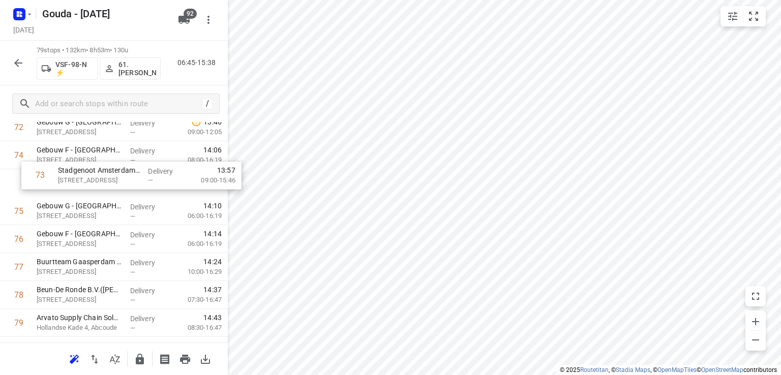
scroll to position [2072, 0]
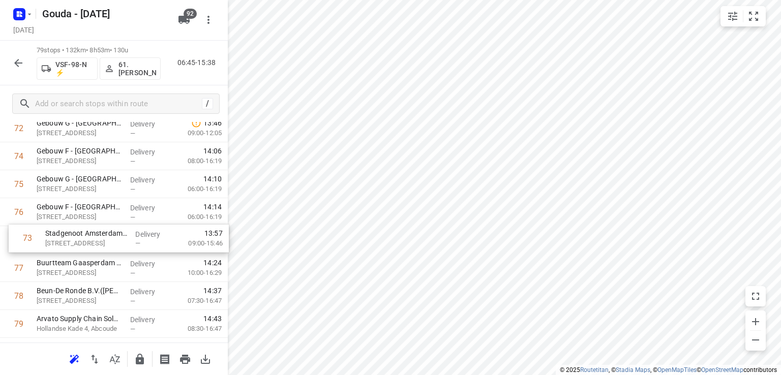
drag, startPoint x: 71, startPoint y: 135, endPoint x: 83, endPoint y: 240, distance: 106.4
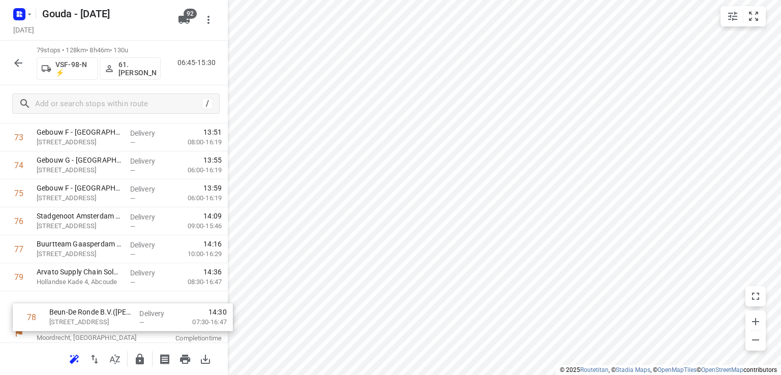
scroll to position [2096, 0]
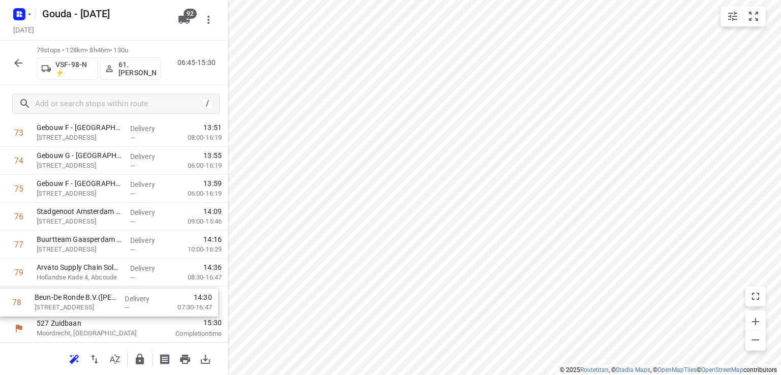
drag, startPoint x: 71, startPoint y: 299, endPoint x: 73, endPoint y: 308, distance: 8.9
click at [134, 359] on icon "button" at bounding box center [140, 359] width 12 height 12
click at [17, 64] on icon "button" at bounding box center [18, 63] width 12 height 12
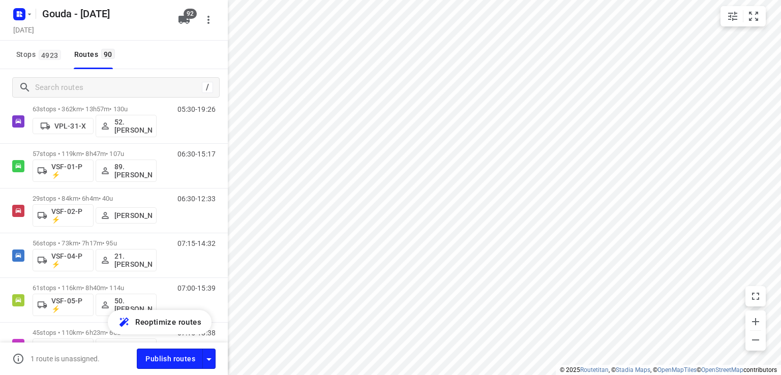
scroll to position [3426, 0]
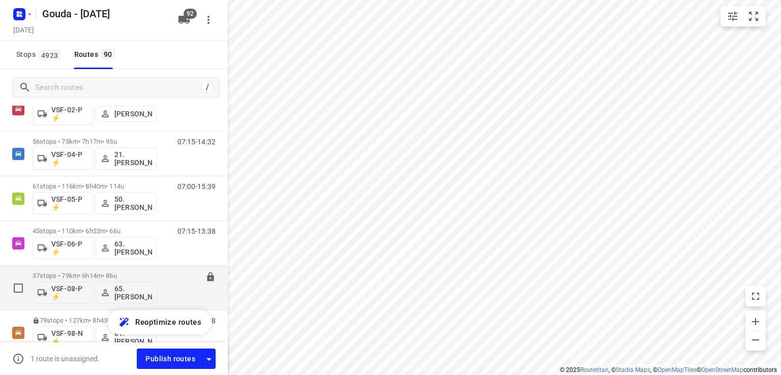
click at [85, 272] on p "37 stops • 79km • 6h14m • 86u" at bounding box center [95, 276] width 124 height 8
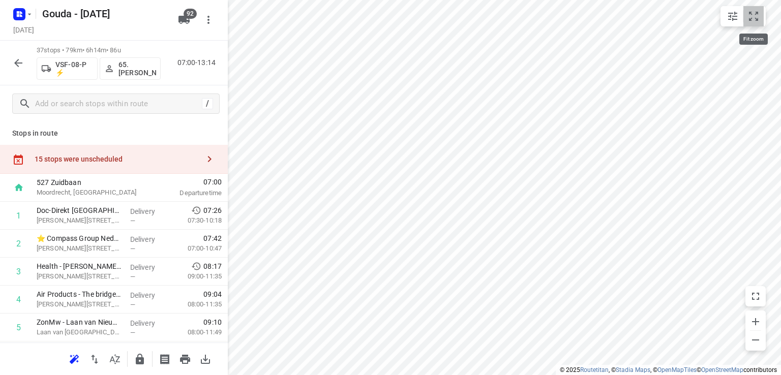
click at [750, 17] on icon "small contained button group" at bounding box center [753, 16] width 12 height 12
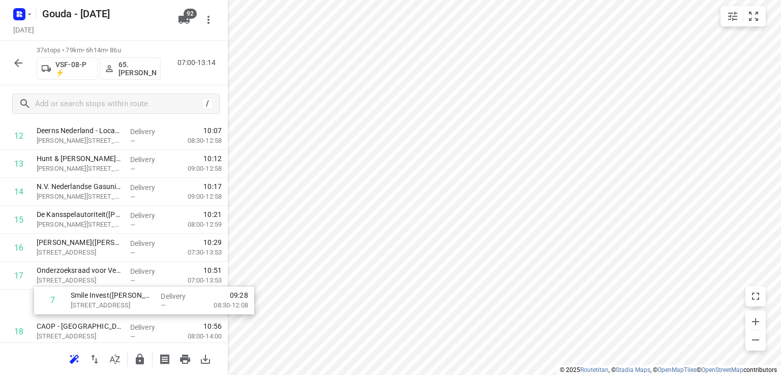
scroll to position [364, 0]
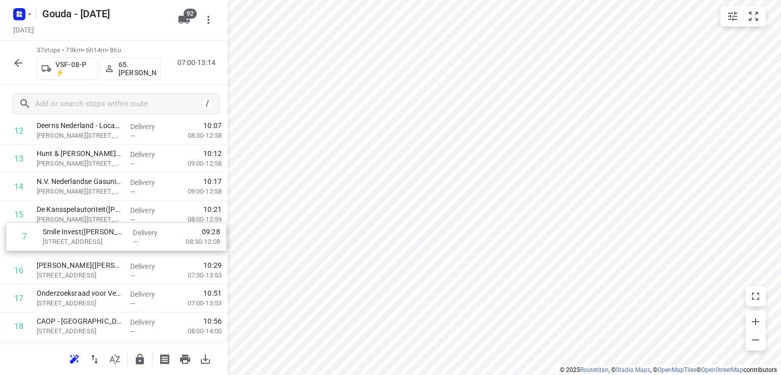
drag, startPoint x: 70, startPoint y: 184, endPoint x: 79, endPoint y: 240, distance: 57.2
click at [79, 240] on div "1 Doc-Direkt [GEOGRAPHIC_DATA] - [PERSON_NAME] van Pruisenweg([PERSON_NAME]) Wi…" at bounding box center [114, 354] width 228 height 1034
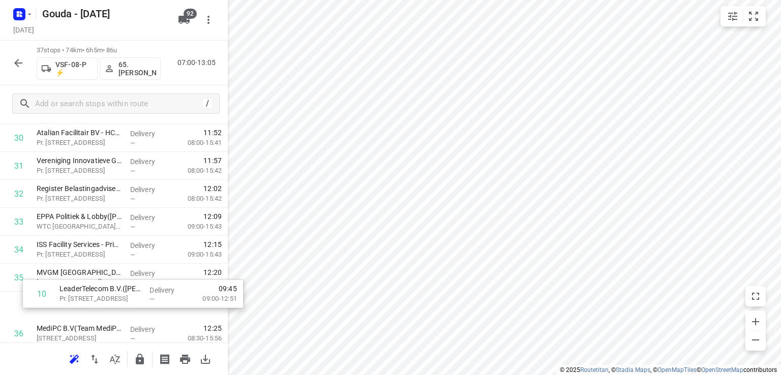
scroll to position [861, 0]
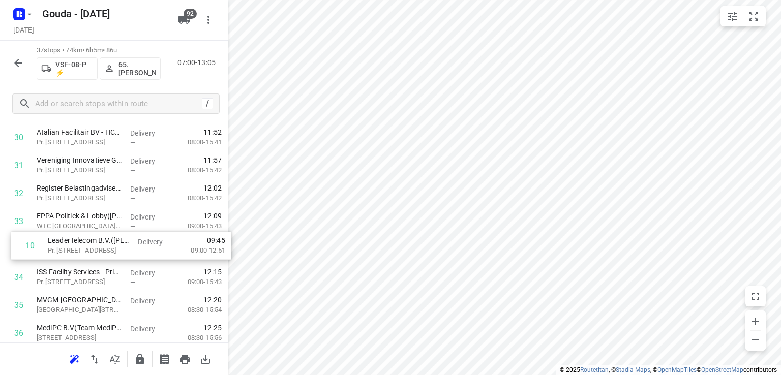
drag, startPoint x: 63, startPoint y: 256, endPoint x: 77, endPoint y: 251, distance: 14.8
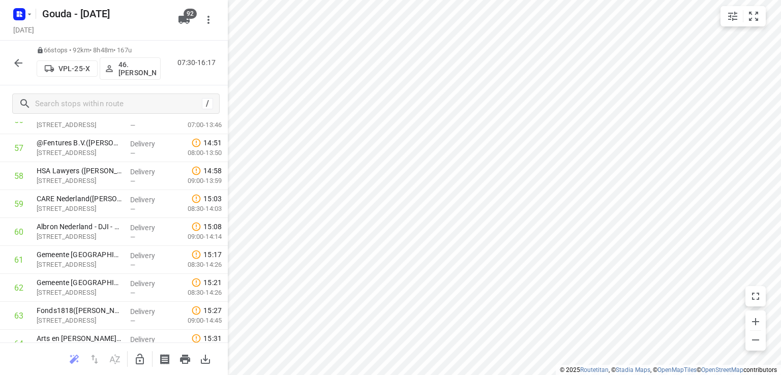
scroll to position [1732, 0]
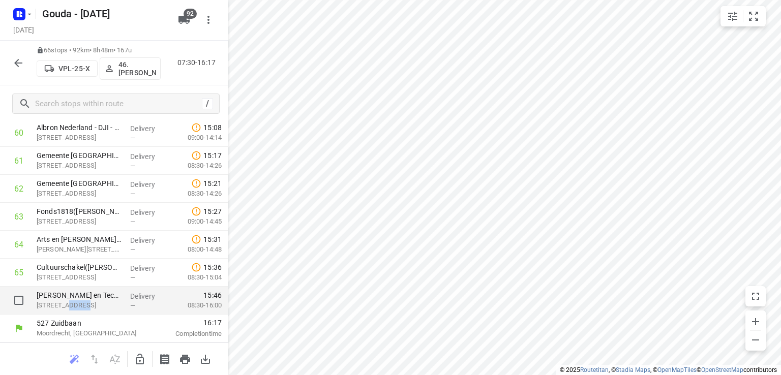
drag, startPoint x: 62, startPoint y: 303, endPoint x: 74, endPoint y: 300, distance: 12.2
click at [74, 300] on p "[STREET_ADDRESS]" at bounding box center [79, 305] width 85 height 10
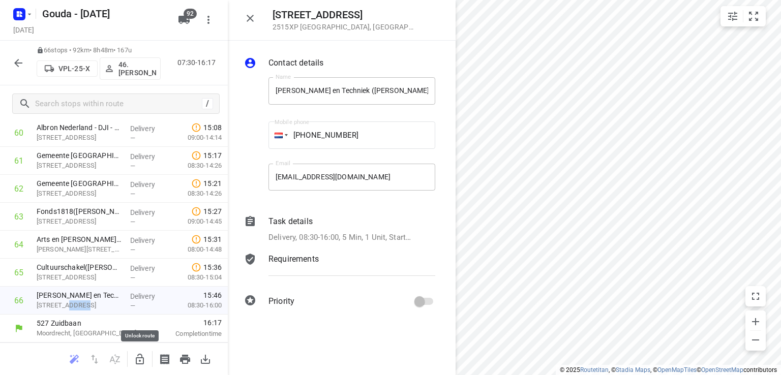
click at [138, 357] on icon "button" at bounding box center [140, 359] width 8 height 11
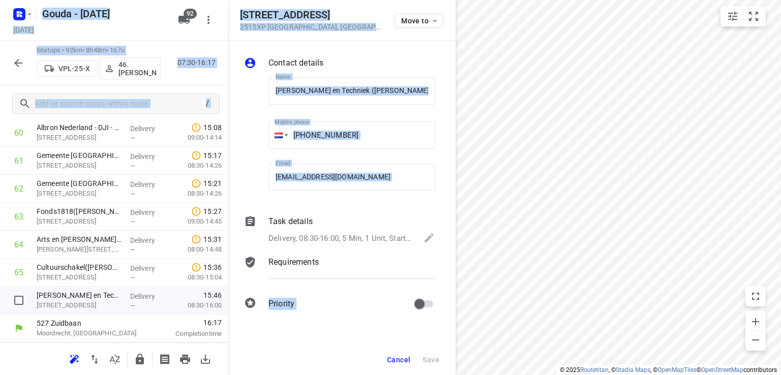
drag, startPoint x: 138, startPoint y: 357, endPoint x: 74, endPoint y: 316, distance: 76.8
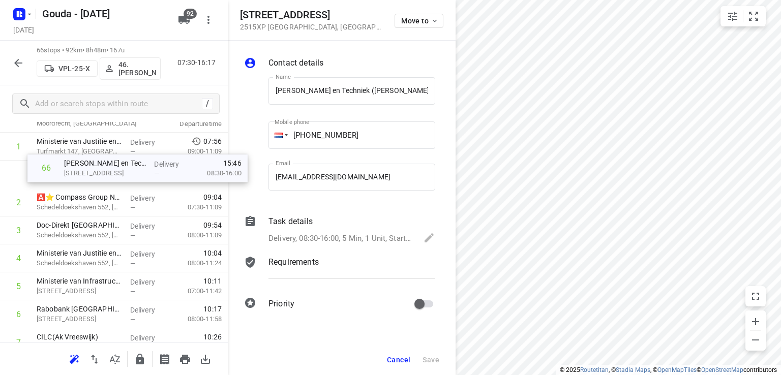
scroll to position [68, 0]
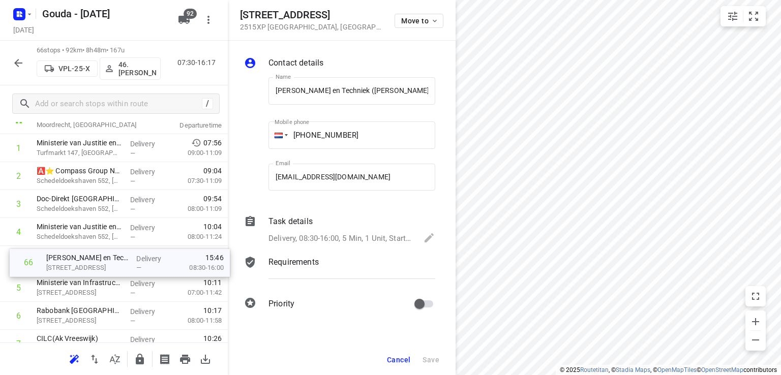
drag, startPoint x: 62, startPoint y: 303, endPoint x: 75, endPoint y: 266, distance: 39.4
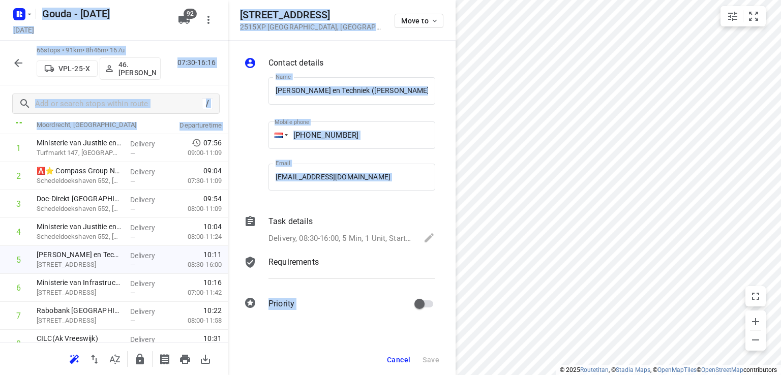
click at [399, 360] on span "Cancel" at bounding box center [398, 360] width 23 height 8
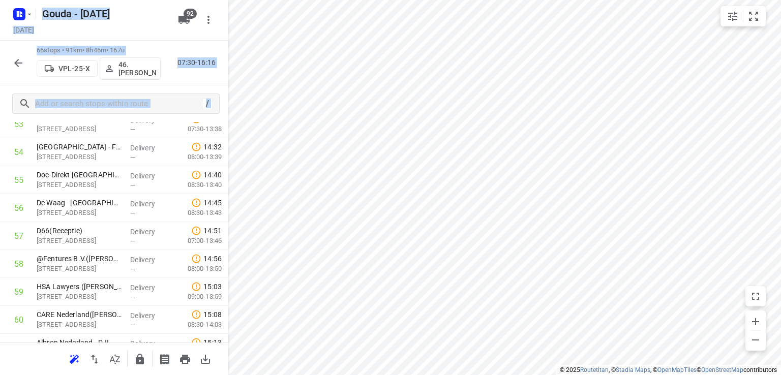
scroll to position [1732, 0]
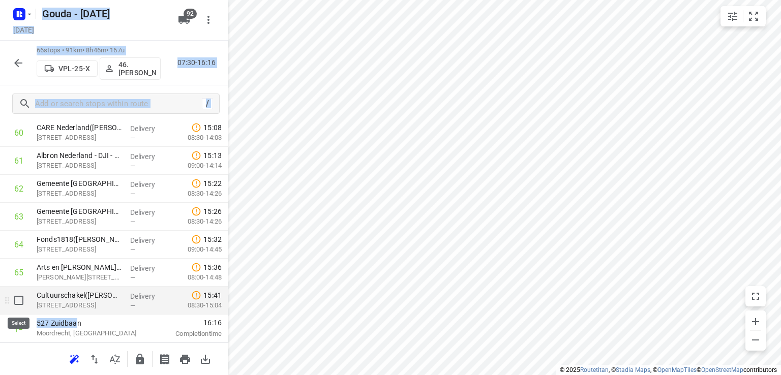
click at [18, 304] on input "checkbox" at bounding box center [19, 300] width 20 height 20
checkbox input "true"
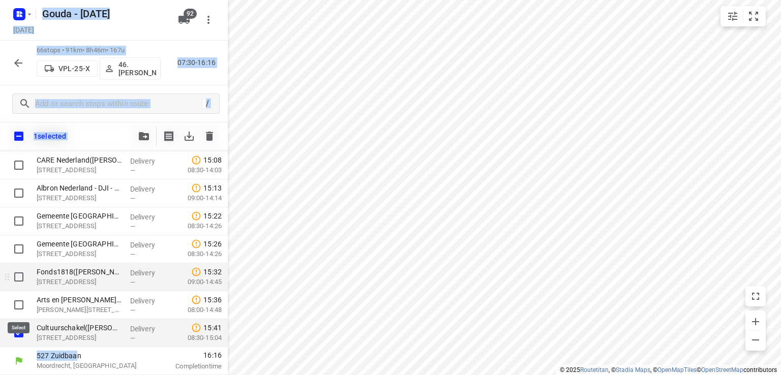
scroll to position [1728, 0]
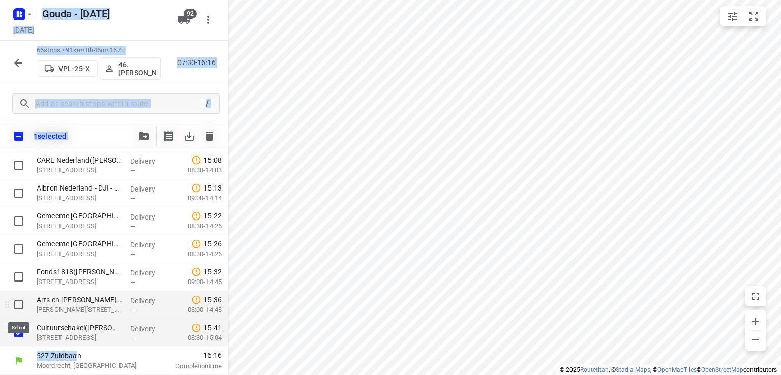
click at [18, 300] on input "checkbox" at bounding box center [19, 305] width 20 height 20
checkbox input "true"
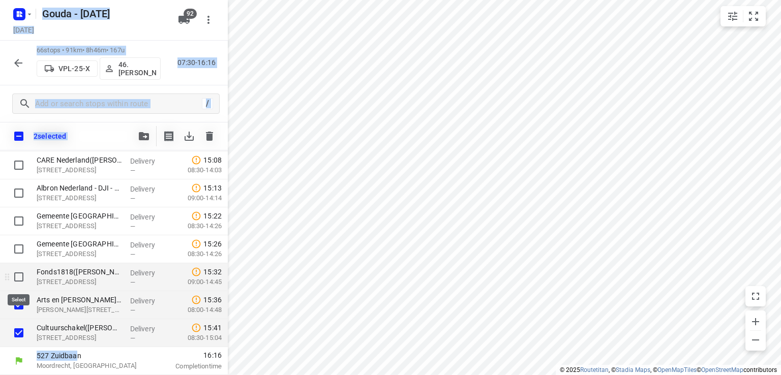
click at [16, 277] on input "checkbox" at bounding box center [19, 277] width 20 height 20
checkbox input "true"
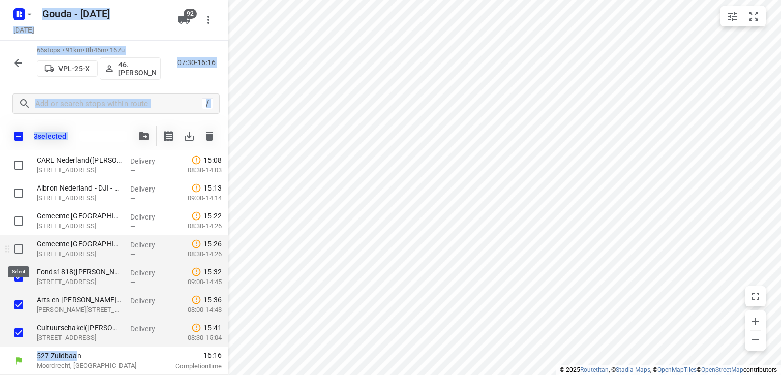
click at [17, 247] on input "checkbox" at bounding box center [19, 249] width 20 height 20
checkbox input "true"
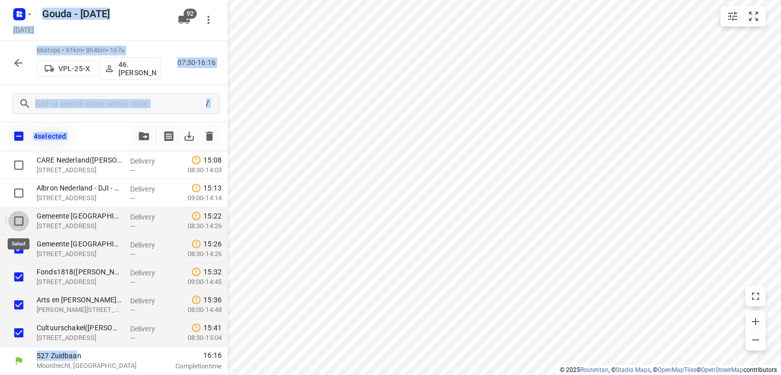
click at [22, 220] on input "checkbox" at bounding box center [19, 221] width 20 height 20
checkbox input "true"
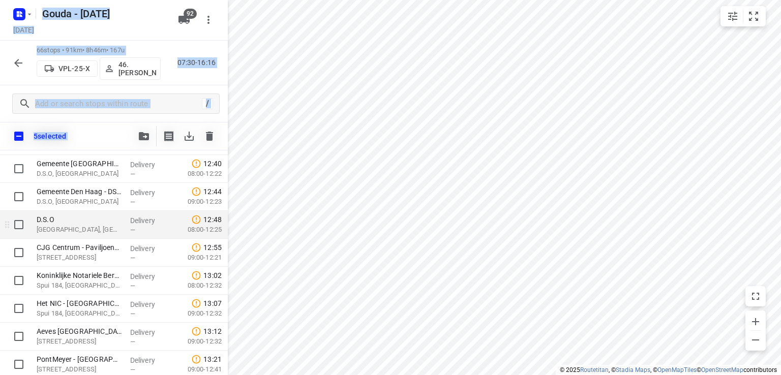
scroll to position [1017, 0]
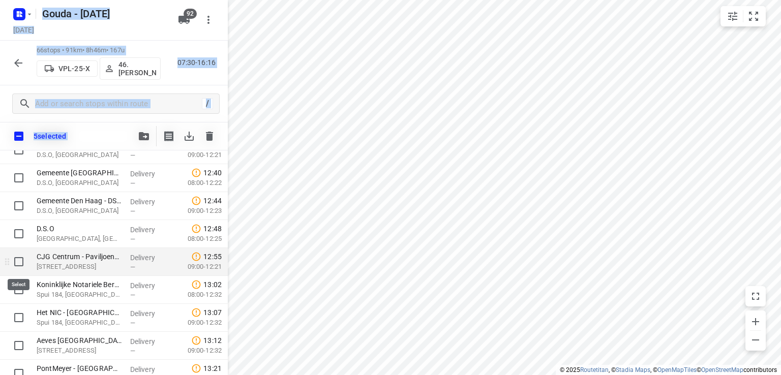
click at [15, 262] on input "checkbox" at bounding box center [19, 262] width 20 height 20
checkbox input "true"
click at [144, 135] on icon "button" at bounding box center [144, 136] width 10 height 8
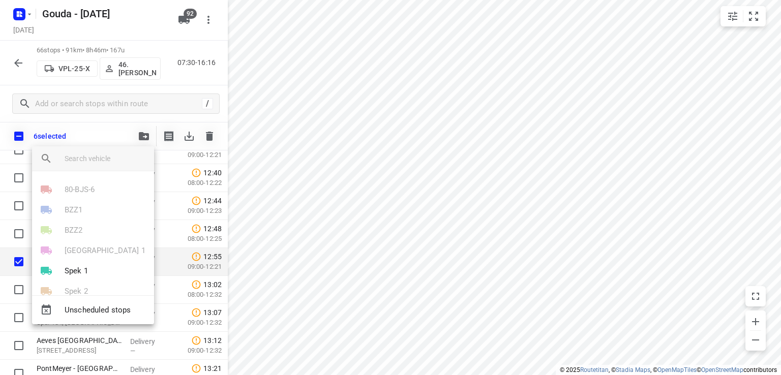
click at [110, 163] on input "search vehicle" at bounding box center [105, 158] width 81 height 15
drag, startPoint x: 530, startPoint y: 272, endPoint x: 599, endPoint y: 207, distance: 95.0
click at [407, 265] on div at bounding box center [390, 187] width 781 height 375
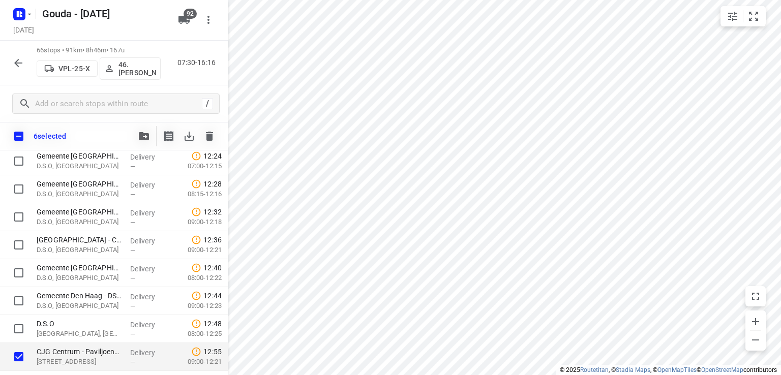
scroll to position [918, 0]
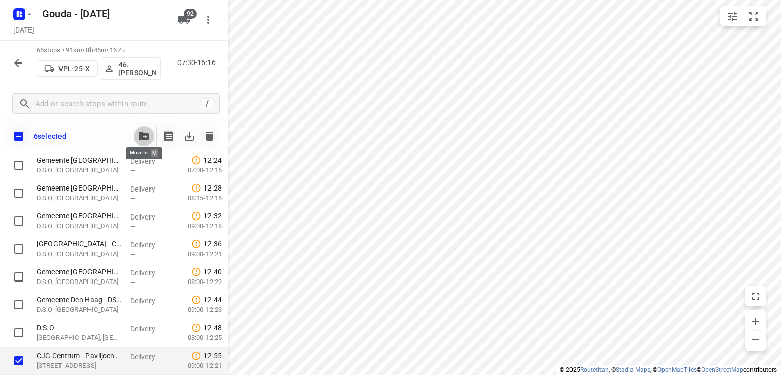
click at [144, 141] on button "button" at bounding box center [144, 136] width 20 height 20
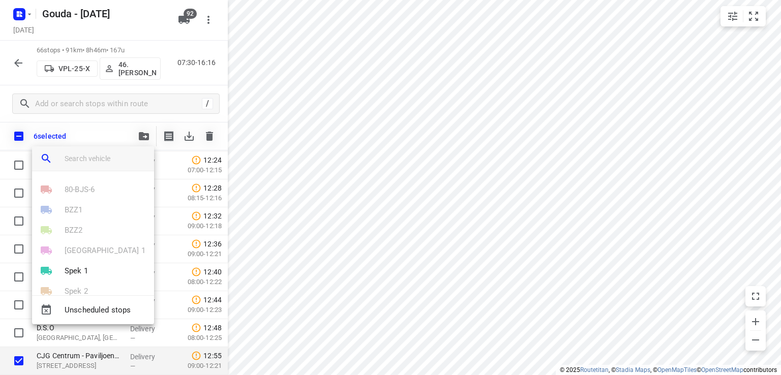
click at [90, 159] on input "search vehicle" at bounding box center [105, 158] width 81 height 15
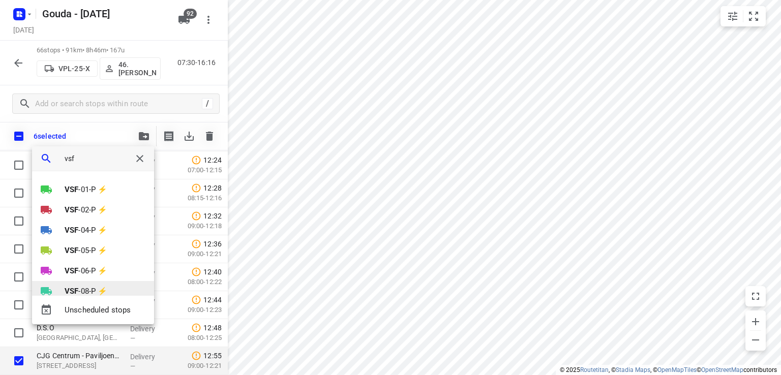
type input "vsf"
click at [73, 288] on b "VSF" at bounding box center [72, 291] width 14 height 9
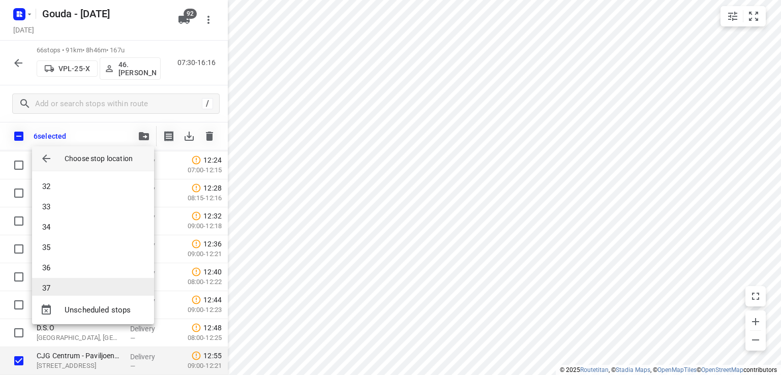
scroll to position [640, 0]
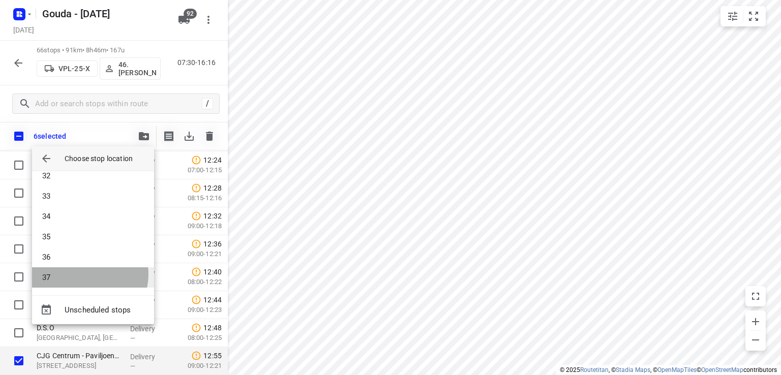
click at [86, 275] on li "37" at bounding box center [93, 277] width 122 height 20
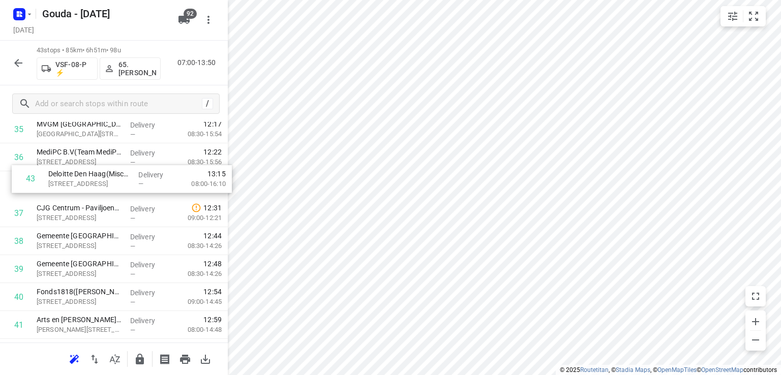
scroll to position [1036, 0]
drag, startPoint x: 80, startPoint y: 308, endPoint x: 94, endPoint y: 182, distance: 125.7
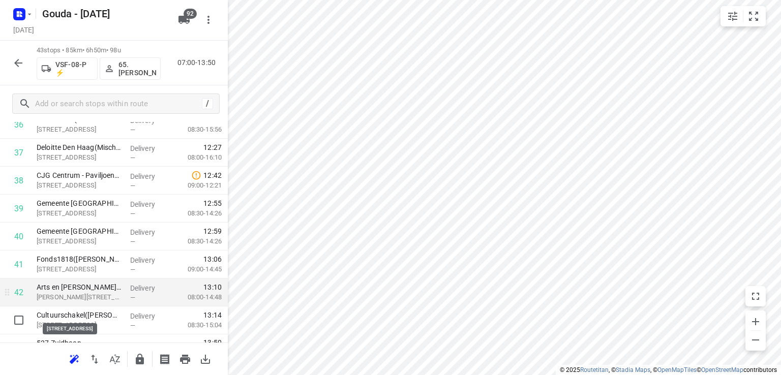
scroll to position [1089, 0]
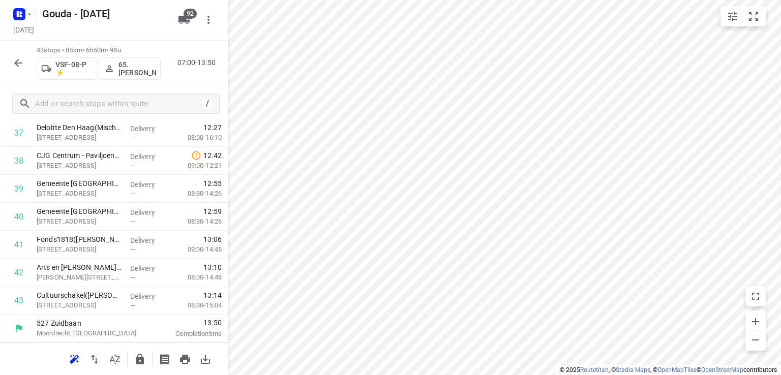
click at [139, 356] on icon "button" at bounding box center [140, 359] width 12 height 12
click at [22, 64] on icon "button" at bounding box center [18, 63] width 12 height 12
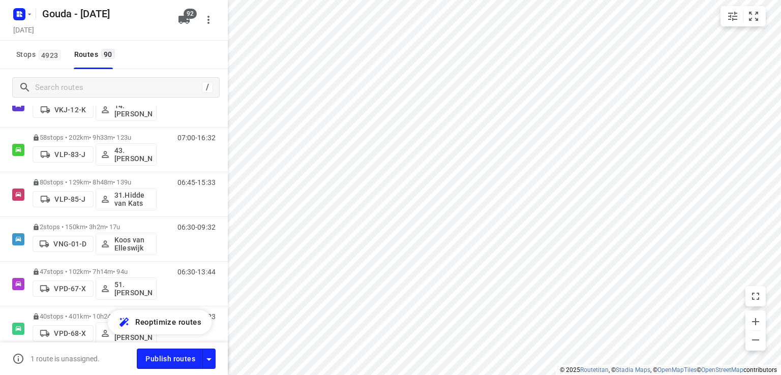
scroll to position [2991, 0]
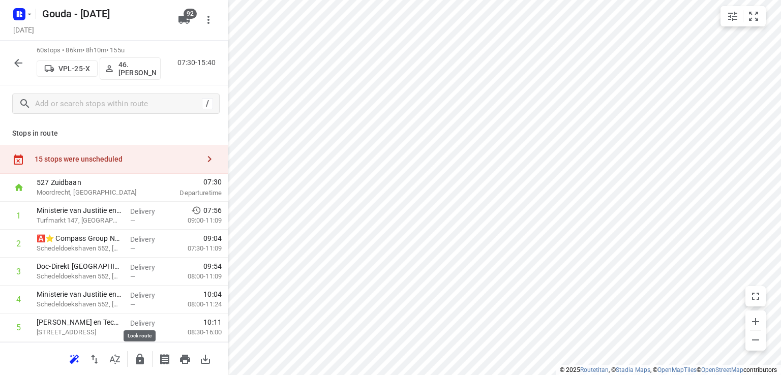
click at [140, 362] on icon "button" at bounding box center [140, 359] width 8 height 11
click at [8, 62] on button "button" at bounding box center [18, 63] width 20 height 20
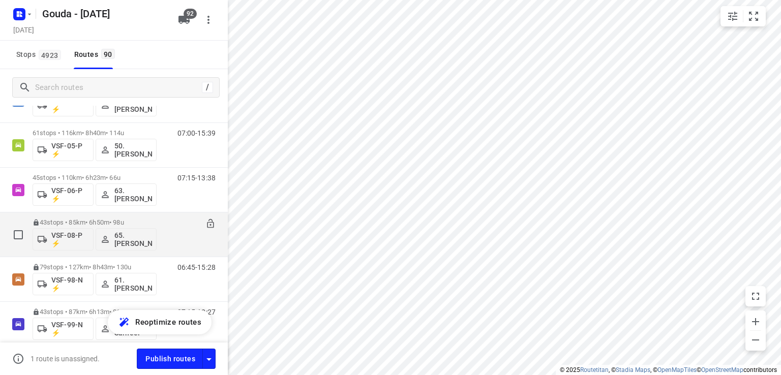
scroll to position [3496, 0]
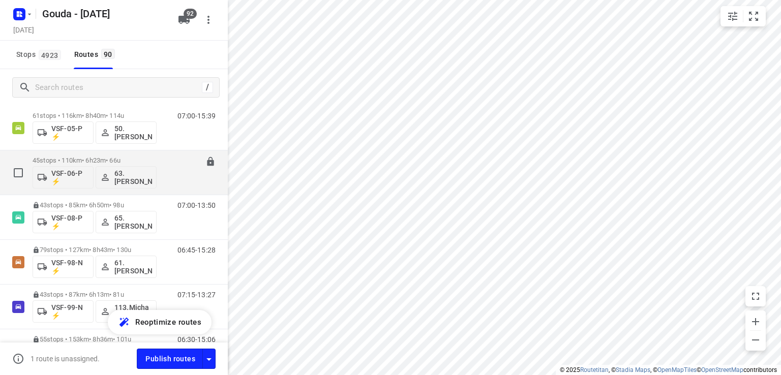
click at [101, 159] on p "45 stops • 110km • 6h23m • 66u" at bounding box center [95, 161] width 124 height 8
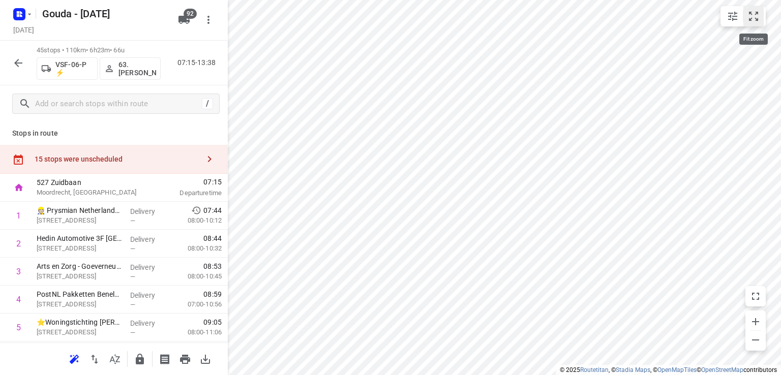
click at [751, 18] on icon "small contained button group" at bounding box center [753, 16] width 9 height 9
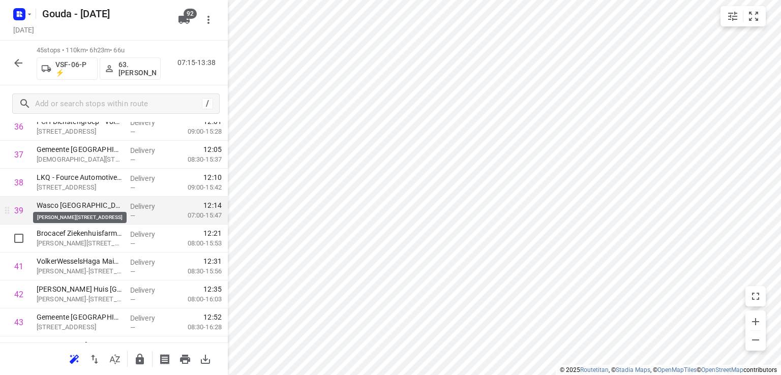
scroll to position [1145, 0]
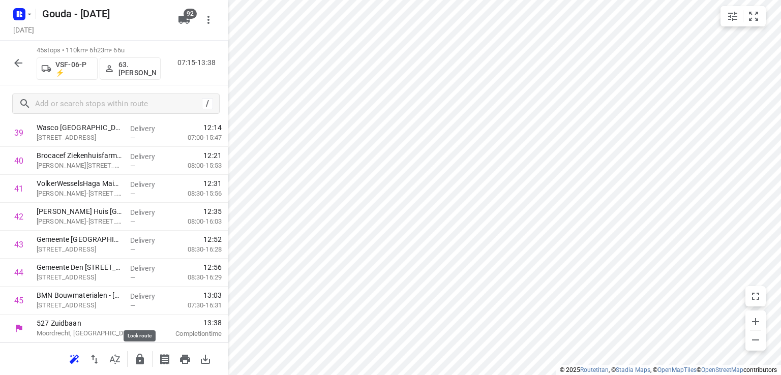
click at [134, 356] on icon "button" at bounding box center [140, 359] width 12 height 12
click at [20, 64] on icon "button" at bounding box center [18, 63] width 12 height 12
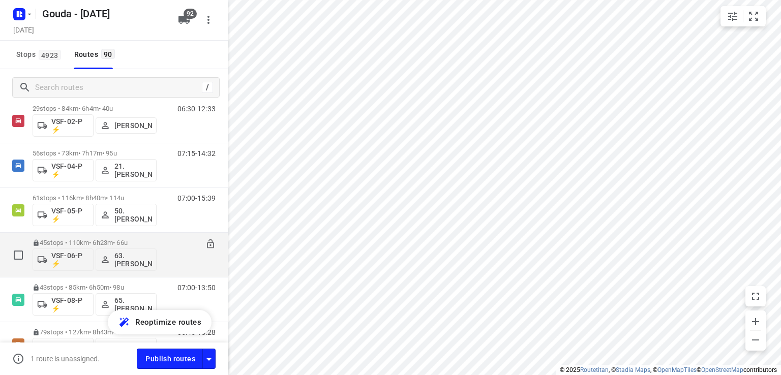
scroll to position [3392, 0]
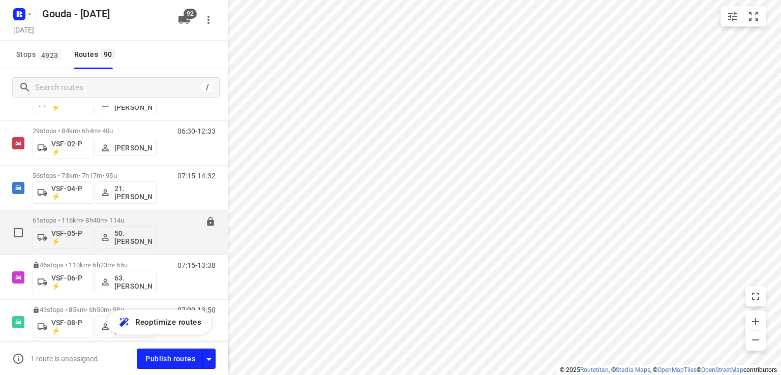
click at [83, 214] on div "61 stops • 116km • 8h40m • 114u VSF-05-P ⚡ 50.[PERSON_NAME]" at bounding box center [95, 232] width 124 height 42
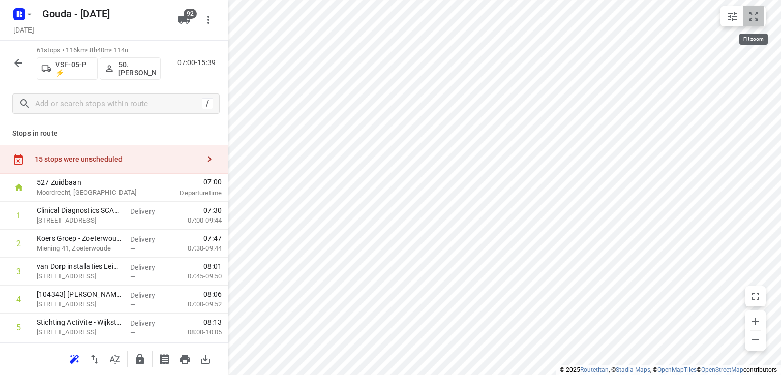
click at [752, 18] on icon "small contained button group" at bounding box center [753, 16] width 12 height 12
